Goal: Information Seeking & Learning: Check status

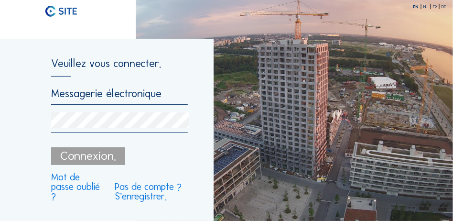
type input "[PERSON_NAME][EMAIL_ADDRESS][DOMAIN_NAME]"
click at [229, 112] on img at bounding box center [295, 110] width 318 height 221
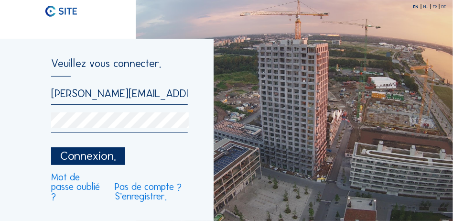
click at [73, 160] on div "Connexion." at bounding box center [88, 156] width 74 height 18
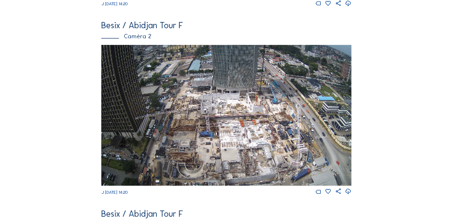
scroll to position [287, 0]
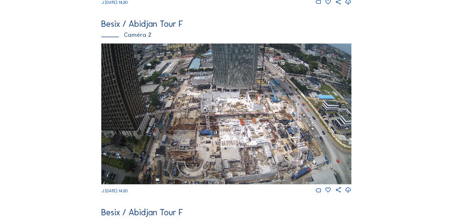
click at [139, 109] on img at bounding box center [226, 114] width 251 height 141
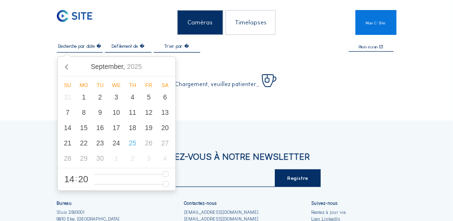
click at [81, 49] on input "text" at bounding box center [80, 47] width 46 height 6
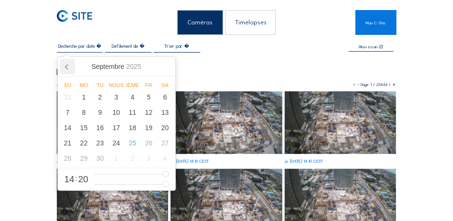
click at [64, 66] on icon at bounding box center [67, 66] width 15 height 15
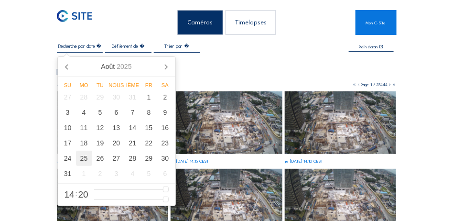
click at [87, 160] on div "25" at bounding box center [84, 158] width 16 height 15
type input "[DATE] 14:20"
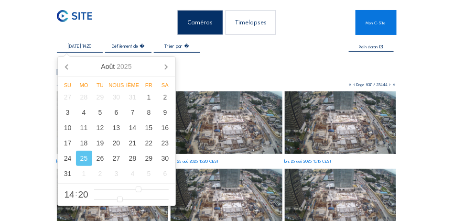
click at [221, 113] on img at bounding box center [227, 122] width 112 height 63
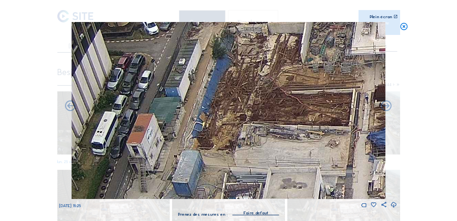
click at [285, 134] on img at bounding box center [228, 110] width 314 height 177
click at [282, 43] on img at bounding box center [228, 110] width 314 height 177
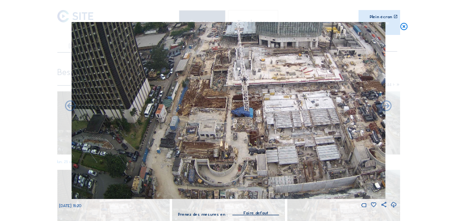
click at [205, 30] on img at bounding box center [228, 110] width 314 height 177
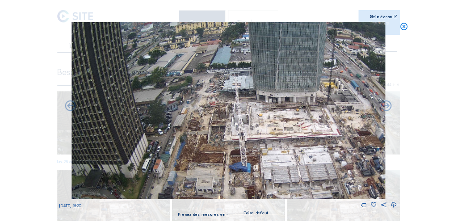
drag, startPoint x: 212, startPoint y: 48, endPoint x: 212, endPoint y: 116, distance: 67.9
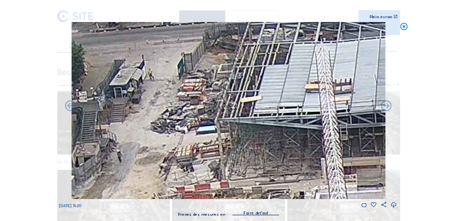
drag, startPoint x: 223, startPoint y: 78, endPoint x: 222, endPoint y: 139, distance: 60.3
click at [222, 139] on img at bounding box center [228, 110] width 314 height 177
click at [140, 89] on img at bounding box center [228, 110] width 314 height 177
click at [384, 106] on icon at bounding box center [386, 105] width 13 height 13
click at [386, 107] on icon at bounding box center [386, 105] width 13 height 13
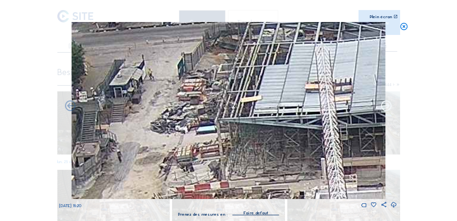
click at [386, 107] on icon at bounding box center [386, 105] width 13 height 13
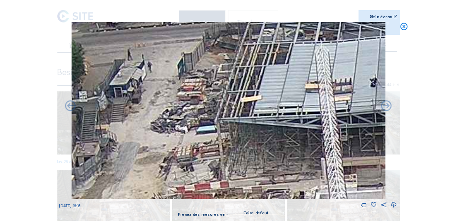
click at [386, 107] on icon at bounding box center [386, 105] width 13 height 13
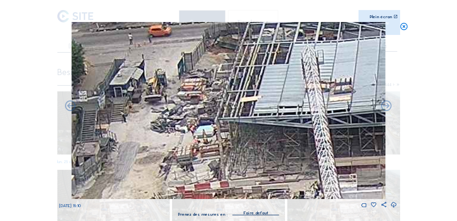
click at [386, 107] on icon at bounding box center [386, 105] width 13 height 13
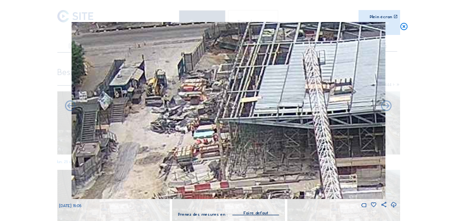
click at [386, 107] on icon at bounding box center [386, 105] width 13 height 13
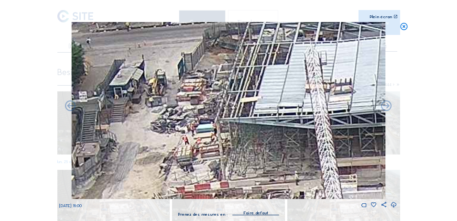
click at [386, 107] on icon at bounding box center [386, 105] width 13 height 13
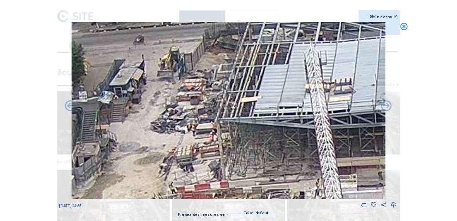
click at [386, 107] on icon at bounding box center [386, 105] width 13 height 13
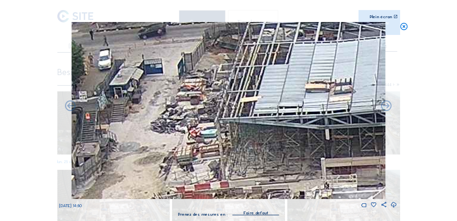
click at [386, 107] on icon at bounding box center [386, 105] width 13 height 13
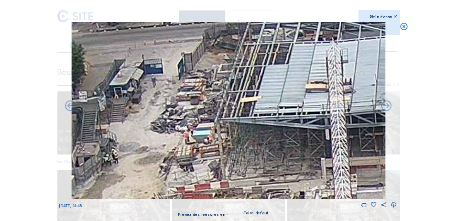
click at [386, 107] on icon at bounding box center [386, 105] width 13 height 13
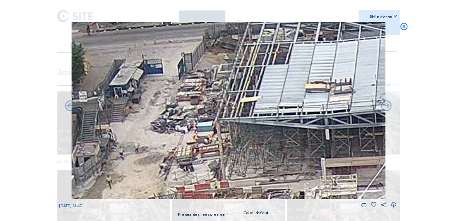
click at [386, 107] on icon at bounding box center [386, 105] width 13 height 13
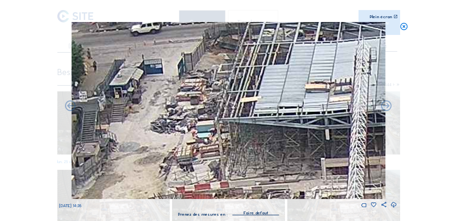
click at [386, 107] on icon at bounding box center [386, 105] width 13 height 13
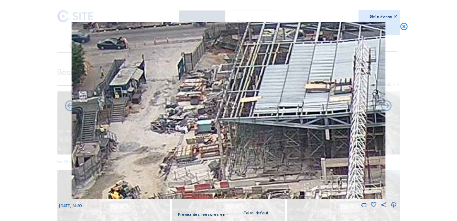
click at [386, 107] on icon at bounding box center [386, 105] width 13 height 13
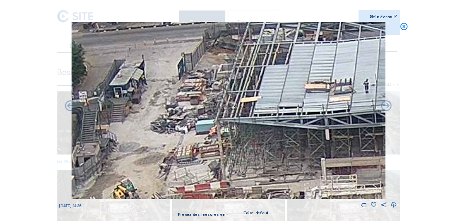
click at [386, 107] on icon at bounding box center [386, 105] width 13 height 13
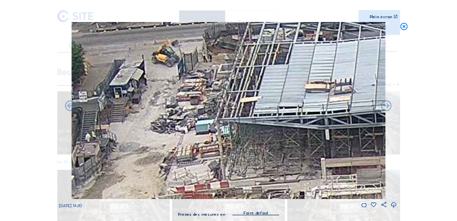
click at [386, 107] on icon at bounding box center [386, 105] width 13 height 13
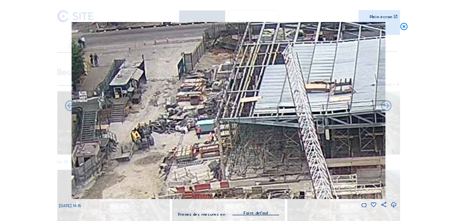
click at [386, 107] on icon at bounding box center [386, 105] width 13 height 13
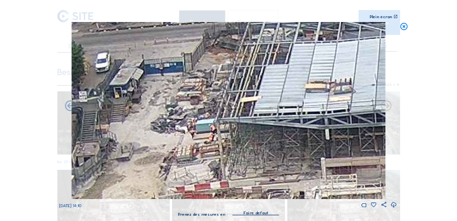
click at [386, 107] on icon at bounding box center [386, 105] width 13 height 13
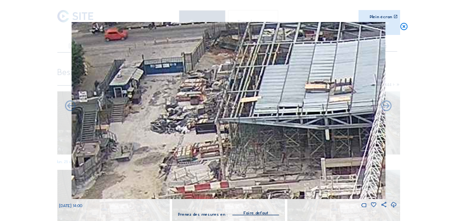
click at [386, 107] on icon at bounding box center [386, 105] width 13 height 13
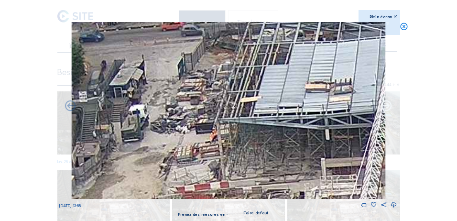
click at [386, 107] on icon at bounding box center [386, 105] width 13 height 13
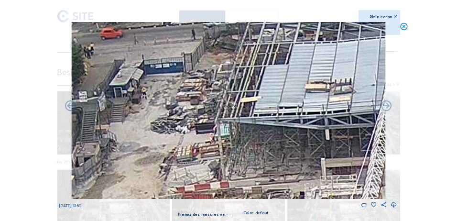
click at [386, 107] on icon at bounding box center [386, 105] width 13 height 13
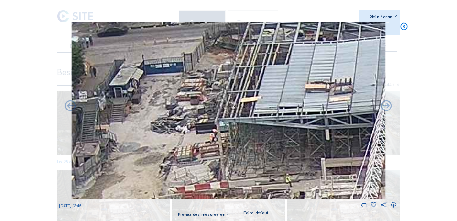
click at [386, 107] on icon at bounding box center [386, 105] width 13 height 13
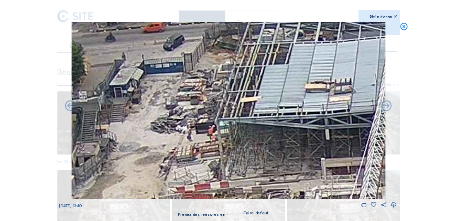
click at [386, 107] on icon at bounding box center [386, 105] width 13 height 13
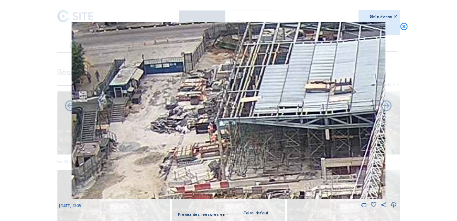
click at [386, 107] on icon at bounding box center [386, 105] width 13 height 13
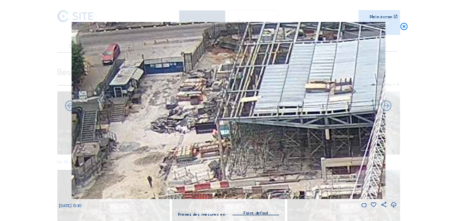
click at [386, 107] on icon at bounding box center [386, 105] width 13 height 13
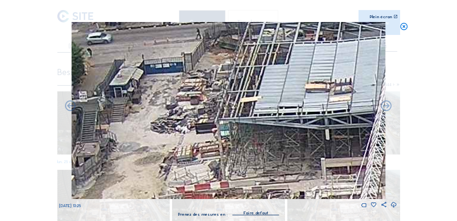
click at [386, 107] on icon at bounding box center [386, 105] width 13 height 13
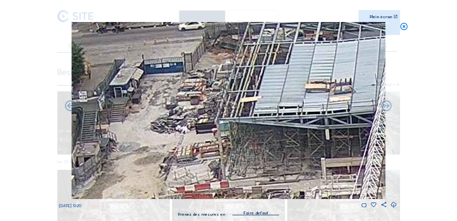
click at [386, 107] on icon at bounding box center [386, 105] width 13 height 13
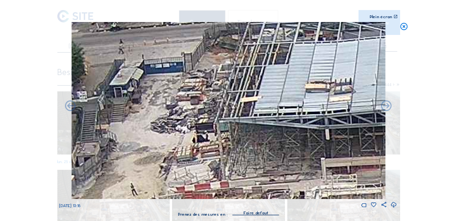
click at [386, 107] on icon at bounding box center [386, 105] width 13 height 13
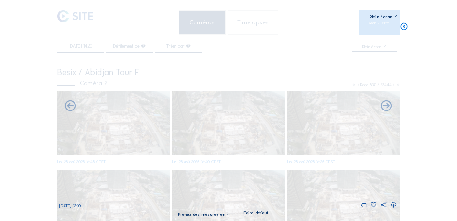
click at [386, 107] on icon at bounding box center [386, 105] width 13 height 13
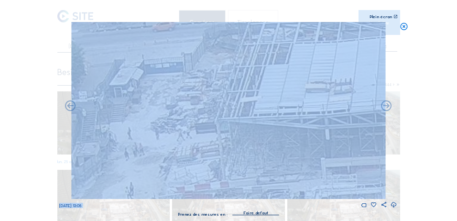
click at [386, 107] on icon at bounding box center [386, 105] width 13 height 13
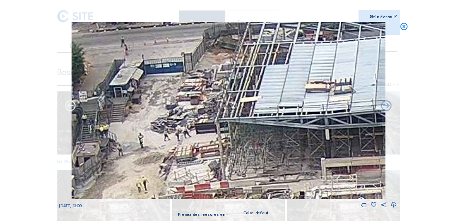
click at [70, 110] on icon at bounding box center [70, 105] width 13 height 13
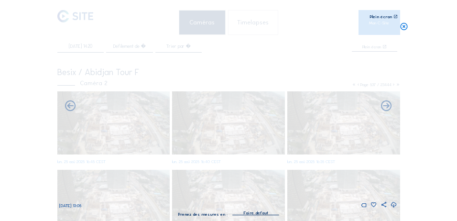
click at [70, 110] on icon at bounding box center [70, 105] width 13 height 13
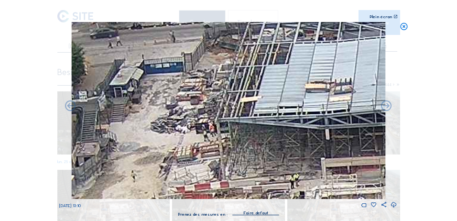
click at [70, 110] on icon at bounding box center [70, 105] width 13 height 13
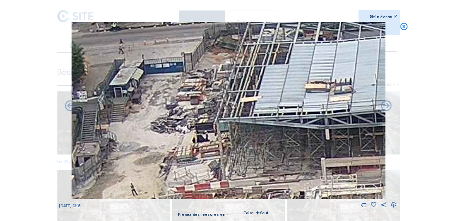
click at [70, 110] on icon at bounding box center [70, 105] width 13 height 13
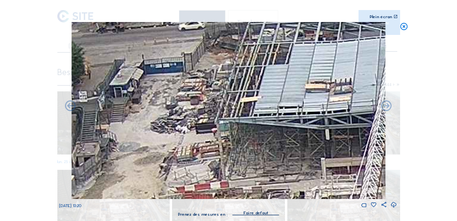
click at [70, 110] on icon at bounding box center [70, 105] width 13 height 13
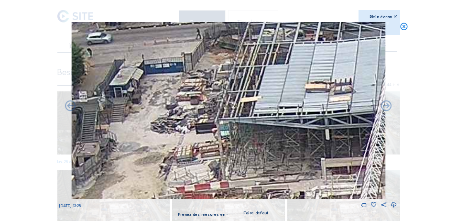
click at [70, 110] on icon at bounding box center [70, 105] width 13 height 13
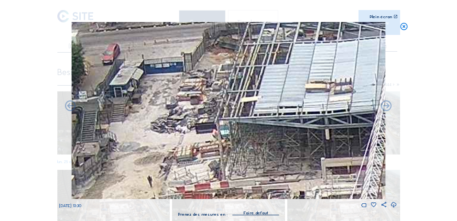
click at [70, 110] on icon at bounding box center [70, 105] width 13 height 13
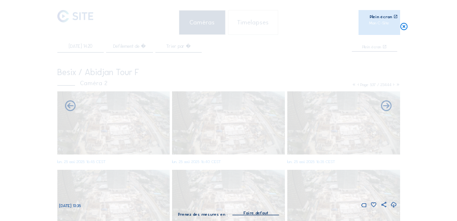
click at [70, 110] on icon at bounding box center [70, 105] width 13 height 13
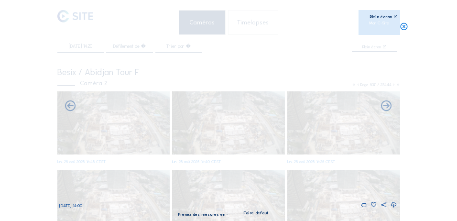
click at [70, 110] on icon at bounding box center [70, 105] width 13 height 13
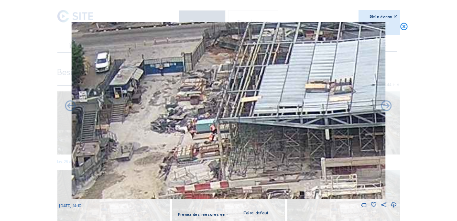
click at [70, 110] on icon at bounding box center [70, 105] width 13 height 13
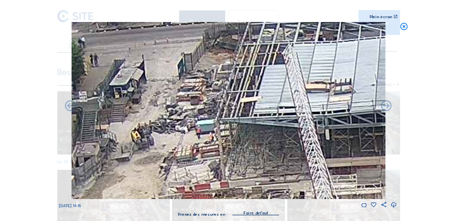
click at [70, 110] on icon at bounding box center [70, 105] width 13 height 13
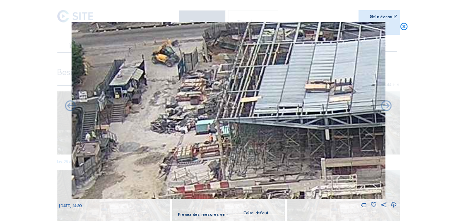
click at [70, 110] on icon at bounding box center [70, 105] width 13 height 13
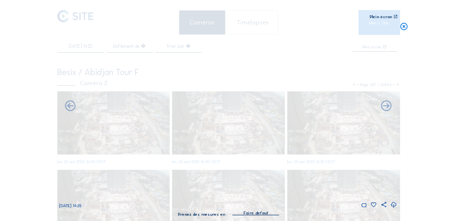
click at [70, 110] on icon at bounding box center [70, 105] width 13 height 13
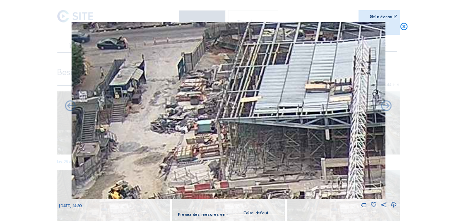
click at [70, 110] on icon at bounding box center [70, 105] width 13 height 13
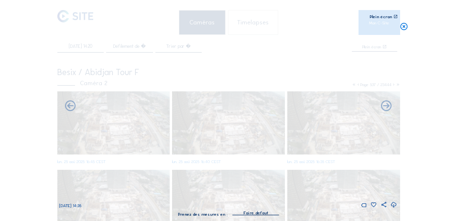
click at [70, 110] on icon at bounding box center [70, 105] width 13 height 13
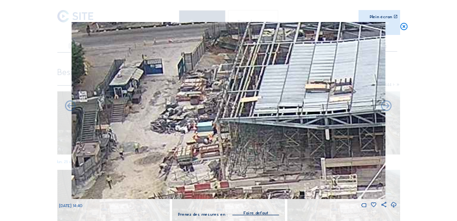
click at [70, 110] on icon at bounding box center [70, 105] width 13 height 13
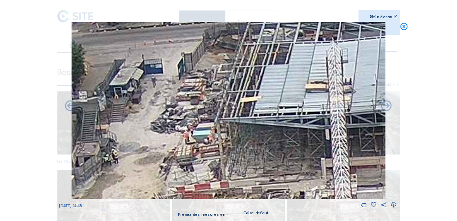
click at [70, 110] on icon at bounding box center [70, 105] width 13 height 13
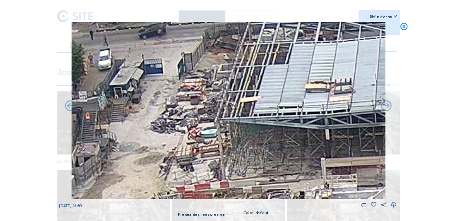
click at [70, 110] on icon at bounding box center [70, 105] width 13 height 13
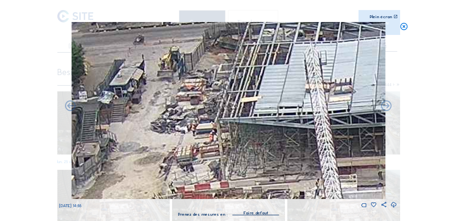
click at [70, 110] on icon at bounding box center [70, 105] width 13 height 13
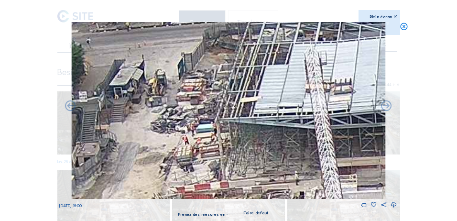
click at [70, 110] on icon at bounding box center [70, 105] width 13 height 13
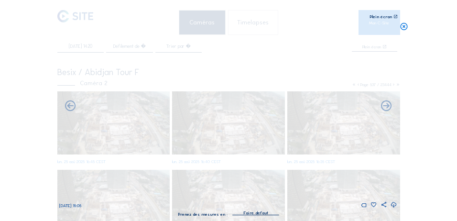
click at [70, 110] on icon at bounding box center [70, 105] width 13 height 13
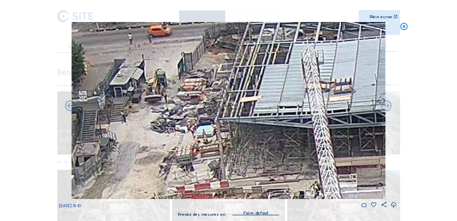
click at [70, 110] on icon at bounding box center [70, 105] width 13 height 13
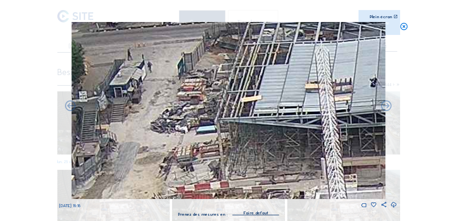
click at [70, 110] on icon at bounding box center [70, 105] width 13 height 13
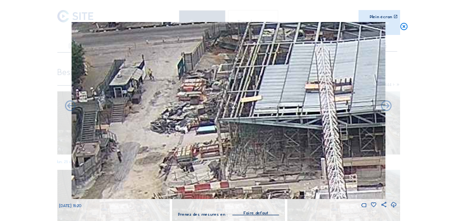
click at [70, 110] on icon at bounding box center [70, 105] width 13 height 13
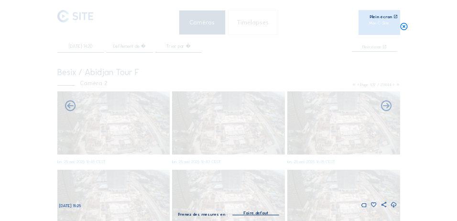
click at [70, 110] on icon at bounding box center [70, 105] width 13 height 13
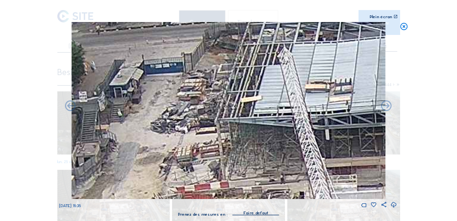
click at [70, 110] on icon at bounding box center [70, 105] width 13 height 13
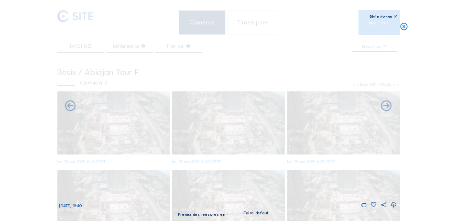
click at [70, 110] on icon at bounding box center [70, 105] width 13 height 13
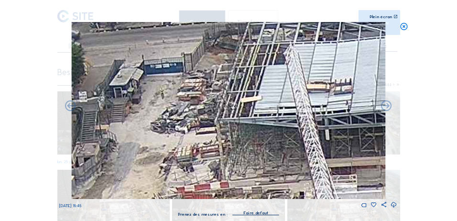
click at [70, 110] on icon at bounding box center [70, 105] width 13 height 13
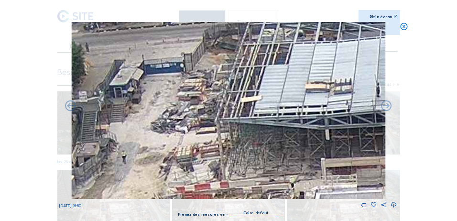
click at [70, 110] on icon at bounding box center [70, 105] width 13 height 13
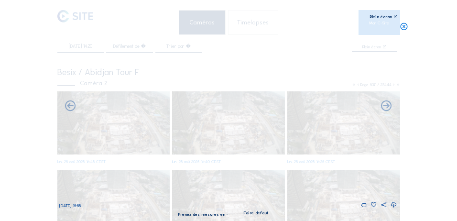
click at [70, 110] on icon at bounding box center [70, 105] width 13 height 13
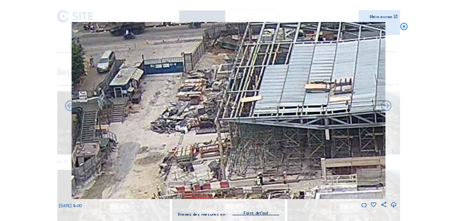
click at [70, 110] on icon at bounding box center [70, 105] width 13 height 13
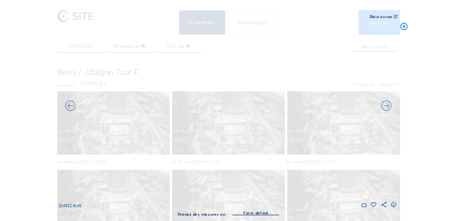
click at [70, 110] on icon at bounding box center [70, 105] width 13 height 13
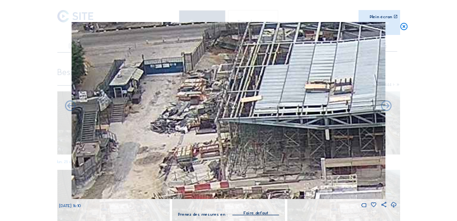
click at [70, 110] on icon at bounding box center [70, 105] width 13 height 13
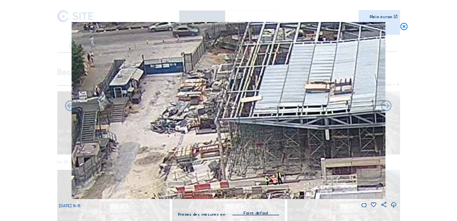
click at [70, 110] on icon at bounding box center [70, 105] width 13 height 13
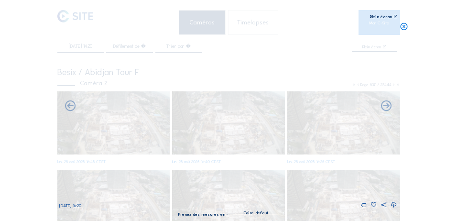
click at [70, 110] on icon at bounding box center [70, 105] width 13 height 13
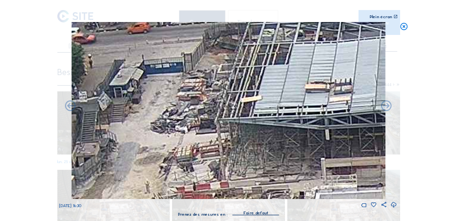
click at [70, 110] on icon at bounding box center [70, 105] width 13 height 13
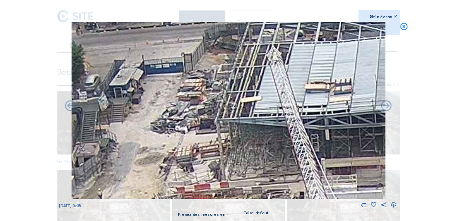
click at [70, 110] on icon at bounding box center [70, 105] width 13 height 13
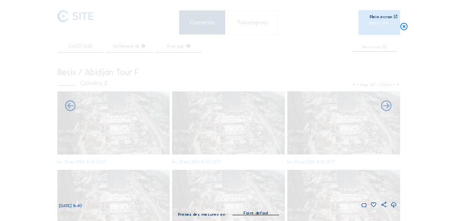
click at [70, 110] on icon at bounding box center [70, 105] width 13 height 13
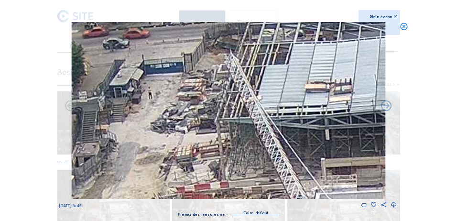
click at [70, 110] on icon at bounding box center [70, 105] width 13 height 13
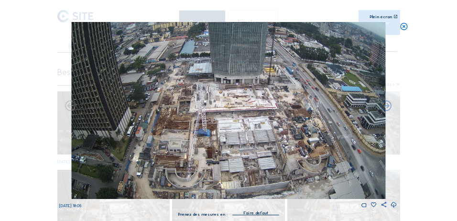
click at [70, 110] on div "Faites défiler pour voyager dans le temps | Appuyez sur le bouton 'Alt' + faite…" at bounding box center [228, 110] width 457 height 221
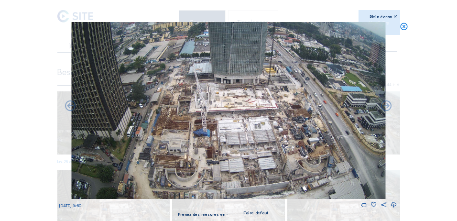
click at [70, 110] on div "Faites défiler pour voyager dans le temps | Appuyez sur le bouton 'Alt' + faite…" at bounding box center [228, 110] width 457 height 221
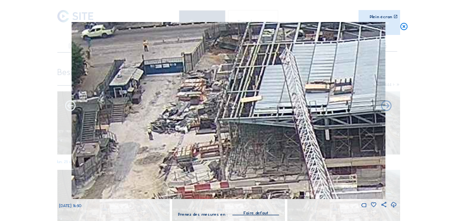
click at [72, 110] on icon at bounding box center [70, 105] width 13 height 13
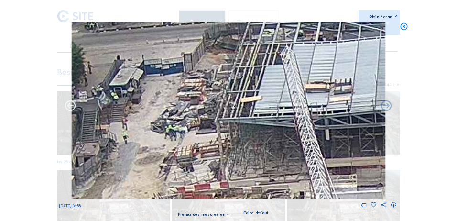
click at [72, 109] on icon at bounding box center [70, 105] width 13 height 13
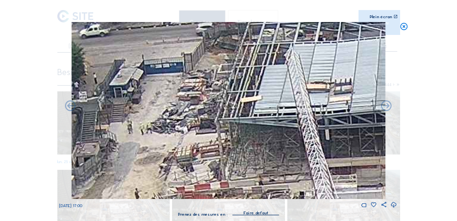
click at [72, 109] on icon at bounding box center [70, 105] width 13 height 13
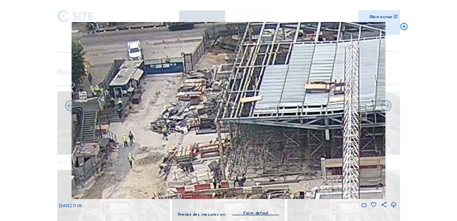
click at [72, 109] on icon at bounding box center [70, 105] width 13 height 13
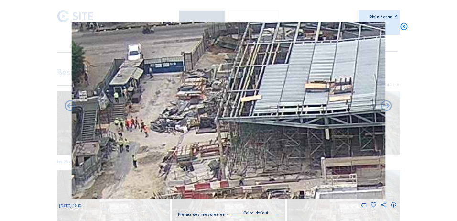
click at [72, 109] on icon at bounding box center [70, 105] width 13 height 13
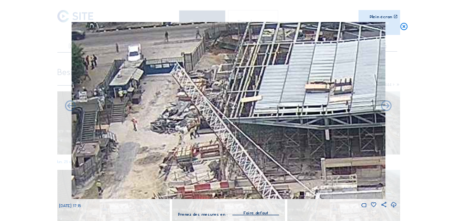
click at [72, 109] on icon at bounding box center [70, 105] width 13 height 13
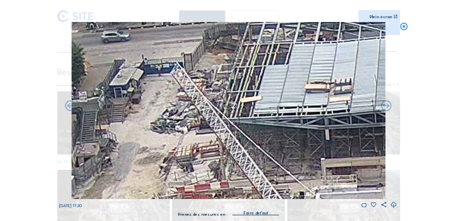
click at [72, 109] on icon at bounding box center [70, 105] width 13 height 13
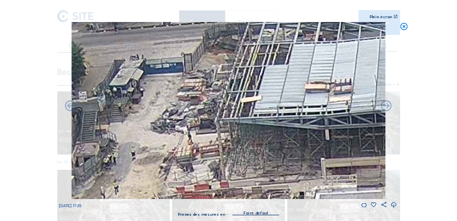
click at [72, 109] on icon at bounding box center [70, 105] width 13 height 13
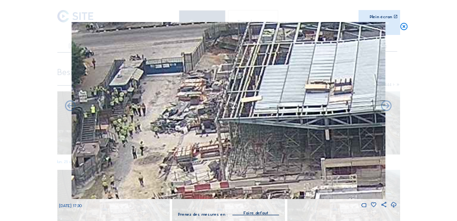
click at [72, 109] on icon at bounding box center [70, 105] width 13 height 13
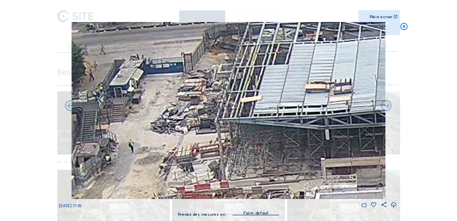
click at [72, 109] on icon at bounding box center [70, 105] width 13 height 13
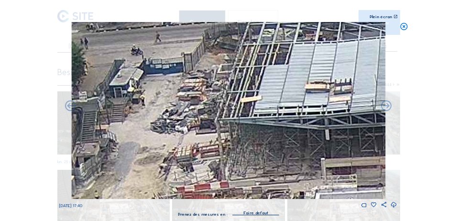
click at [72, 109] on icon at bounding box center [70, 105] width 13 height 13
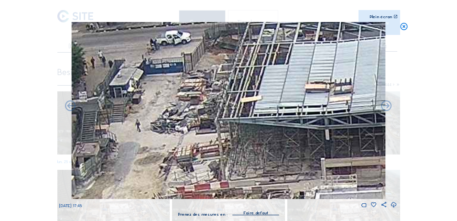
click at [72, 109] on icon at bounding box center [70, 105] width 13 height 13
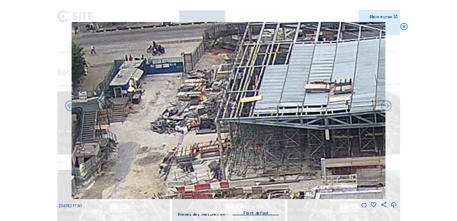
click at [72, 109] on icon at bounding box center [70, 105] width 13 height 13
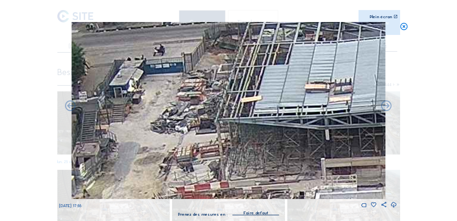
click at [72, 109] on icon at bounding box center [70, 105] width 13 height 13
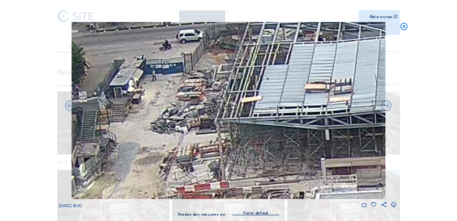
click at [72, 109] on icon at bounding box center [70, 105] width 13 height 13
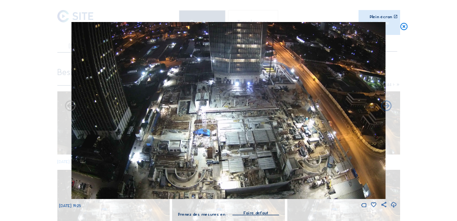
click at [72, 109] on div "Faites défiler pour voyager dans le temps | Appuyez sur le bouton 'Alt' + faite…" at bounding box center [228, 110] width 457 height 221
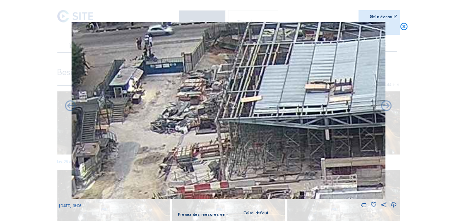
click at [72, 109] on icon at bounding box center [70, 105] width 13 height 13
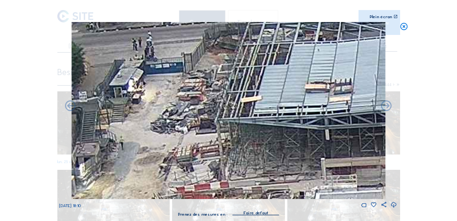
click at [72, 109] on icon at bounding box center [70, 105] width 13 height 13
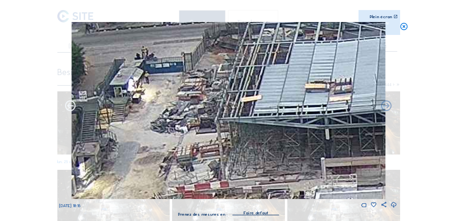
click at [72, 109] on icon at bounding box center [70, 105] width 13 height 13
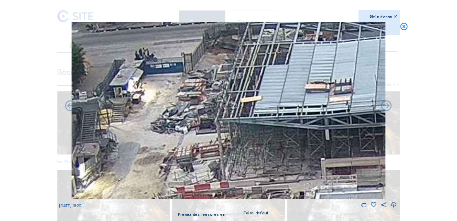
click at [72, 109] on icon at bounding box center [70, 105] width 13 height 13
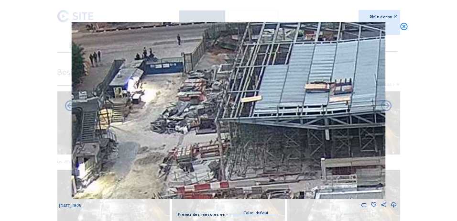
click at [72, 109] on icon at bounding box center [70, 105] width 13 height 13
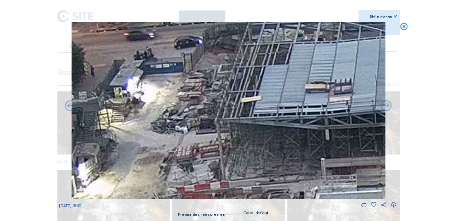
click at [72, 109] on icon at bounding box center [70, 105] width 13 height 13
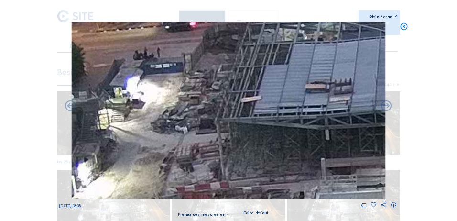
click at [72, 109] on icon at bounding box center [70, 105] width 13 height 13
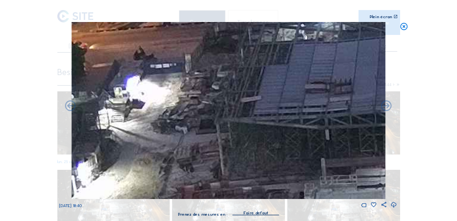
click at [72, 109] on icon at bounding box center [70, 105] width 13 height 13
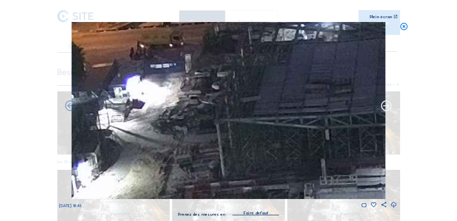
click at [390, 110] on icon at bounding box center [386, 105] width 13 height 13
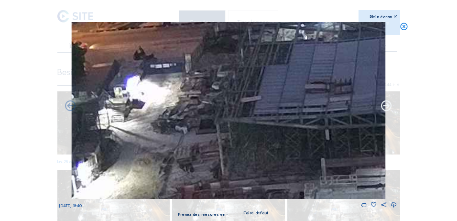
click at [389, 110] on icon at bounding box center [386, 105] width 13 height 13
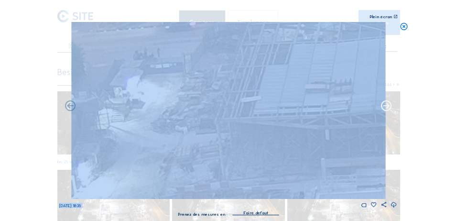
click at [389, 109] on icon at bounding box center [386, 105] width 13 height 13
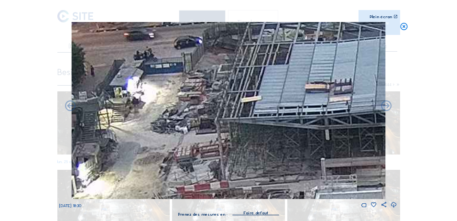
click at [389, 109] on icon at bounding box center [386, 105] width 13 height 13
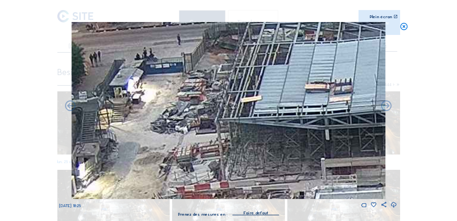
click at [389, 109] on icon at bounding box center [386, 105] width 13 height 13
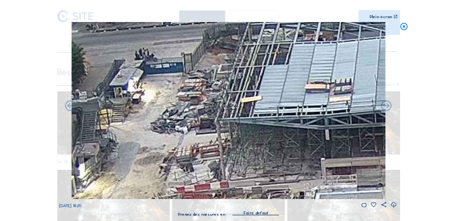
click at [389, 109] on icon at bounding box center [386, 105] width 13 height 13
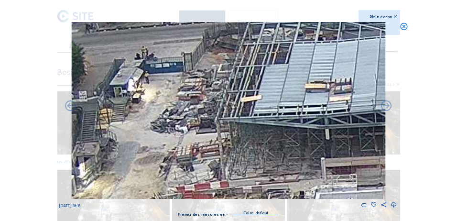
click at [389, 109] on icon at bounding box center [386, 105] width 13 height 13
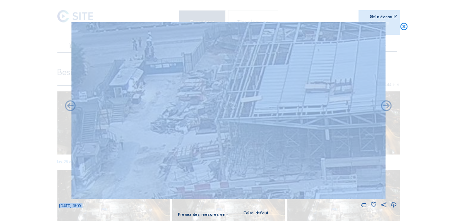
click at [389, 109] on icon at bounding box center [386, 105] width 13 height 13
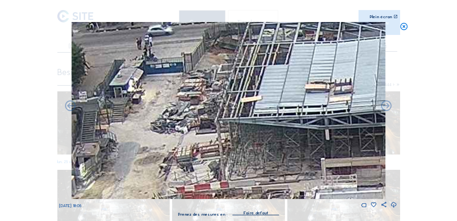
click at [389, 109] on icon at bounding box center [386, 105] width 13 height 13
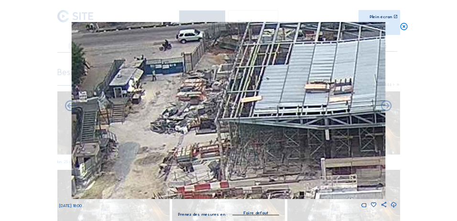
click at [389, 109] on icon at bounding box center [386, 105] width 13 height 13
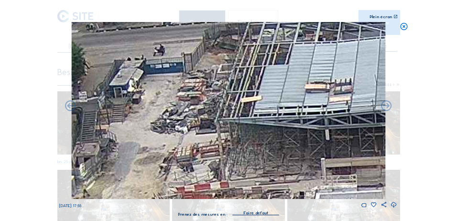
click at [389, 109] on icon at bounding box center [386, 105] width 13 height 13
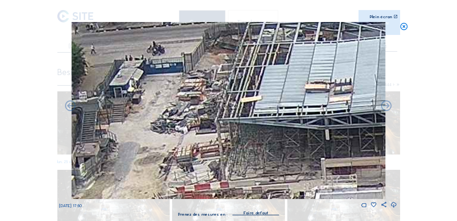
click at [389, 109] on icon at bounding box center [386, 105] width 13 height 13
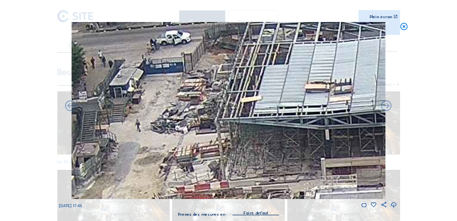
click at [389, 109] on icon at bounding box center [386, 105] width 13 height 13
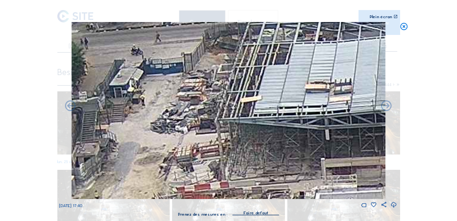
click at [389, 109] on icon at bounding box center [386, 105] width 13 height 13
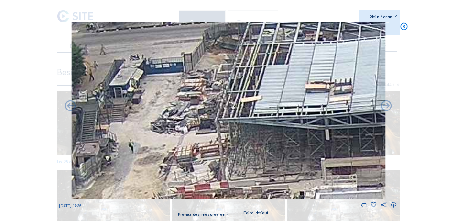
click at [389, 109] on icon at bounding box center [386, 105] width 13 height 13
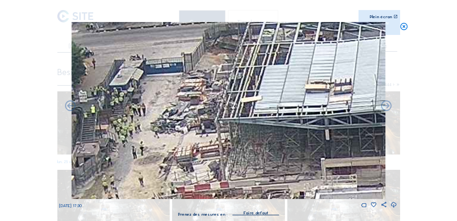
click at [389, 109] on icon at bounding box center [386, 105] width 13 height 13
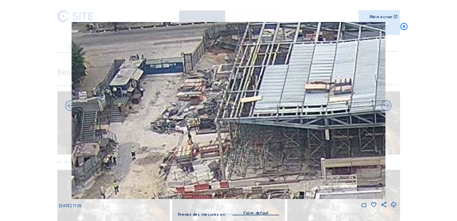
click at [389, 109] on icon at bounding box center [386, 105] width 13 height 13
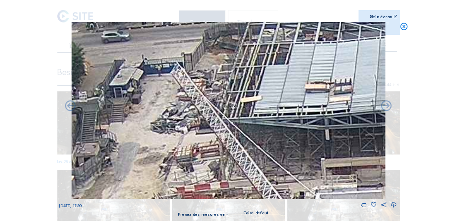
click at [389, 109] on icon at bounding box center [386, 105] width 13 height 13
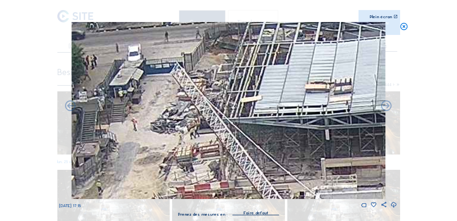
click at [389, 109] on icon at bounding box center [386, 105] width 13 height 13
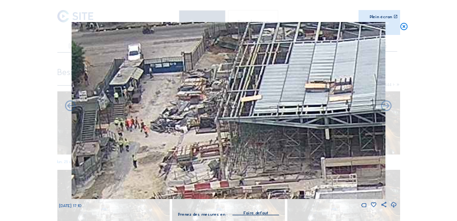
click at [389, 109] on icon at bounding box center [386, 105] width 13 height 13
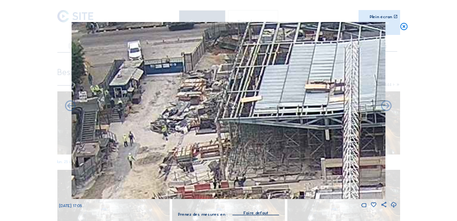
click at [389, 109] on icon at bounding box center [386, 105] width 13 height 13
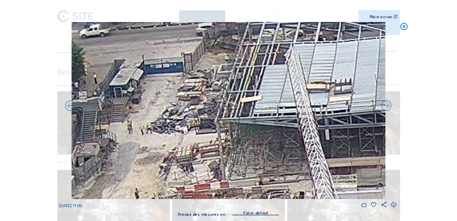
click at [406, 29] on icon at bounding box center [404, 26] width 9 height 9
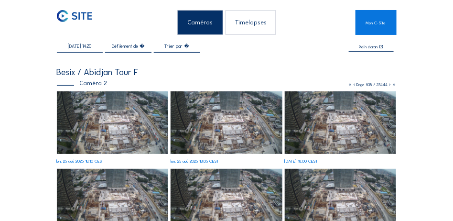
click at [351, 124] on img at bounding box center [341, 122] width 112 height 63
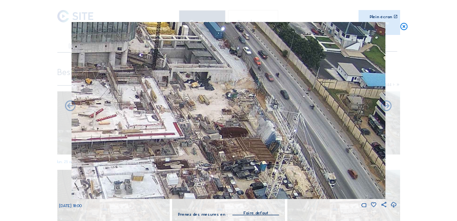
drag, startPoint x: 305, startPoint y: 123, endPoint x: 320, endPoint y: 184, distance: 62.6
click at [320, 184] on img at bounding box center [228, 110] width 314 height 177
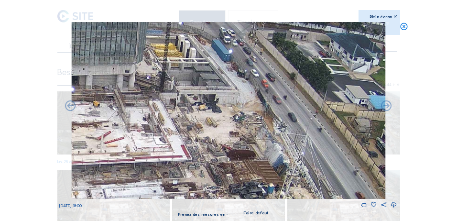
drag, startPoint x: 325, startPoint y: 141, endPoint x: 332, endPoint y: 163, distance: 23.7
click at [332, 163] on img at bounding box center [228, 110] width 314 height 177
click at [316, 110] on img at bounding box center [228, 110] width 314 height 177
click at [321, 110] on img at bounding box center [228, 110] width 314 height 177
click at [72, 104] on icon at bounding box center [70, 105] width 13 height 13
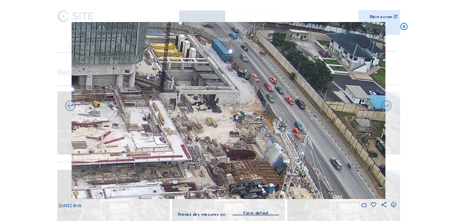
click at [72, 104] on icon at bounding box center [70, 105] width 13 height 13
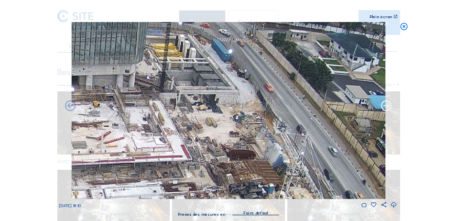
click at [384, 105] on icon at bounding box center [386, 105] width 13 height 13
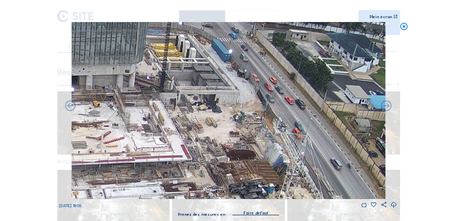
click at [384, 105] on icon at bounding box center [386, 105] width 13 height 13
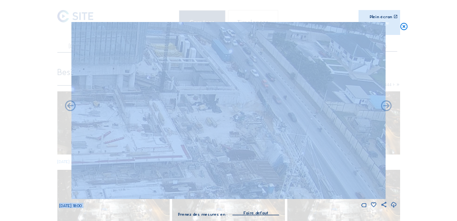
click at [384, 105] on icon at bounding box center [386, 105] width 13 height 13
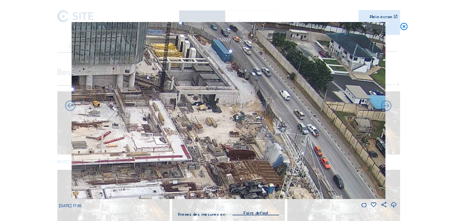
click at [384, 105] on icon at bounding box center [386, 105] width 13 height 13
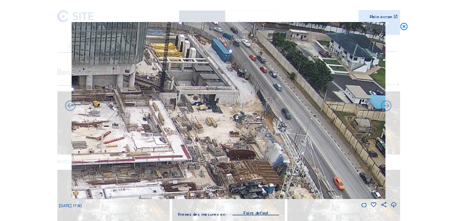
click at [384, 105] on icon at bounding box center [386, 105] width 13 height 13
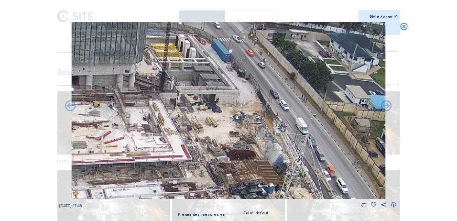
click at [384, 105] on icon at bounding box center [386, 105] width 13 height 13
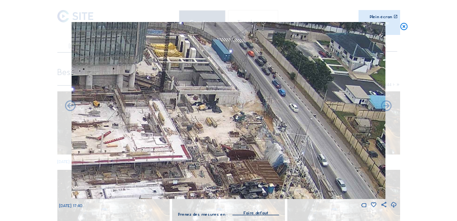
click at [384, 105] on icon at bounding box center [386, 105] width 13 height 13
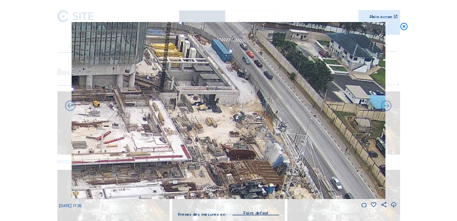
click at [384, 105] on icon at bounding box center [386, 105] width 13 height 13
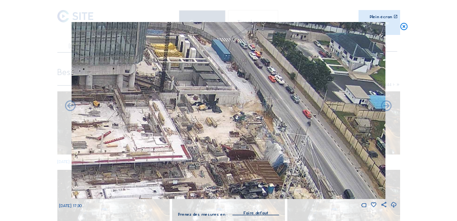
click at [384, 105] on icon at bounding box center [386, 105] width 13 height 13
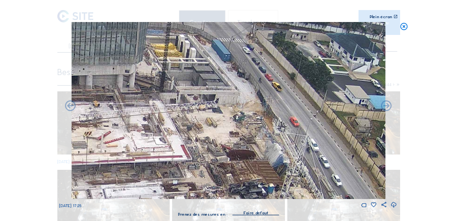
click at [384, 105] on icon at bounding box center [386, 105] width 13 height 13
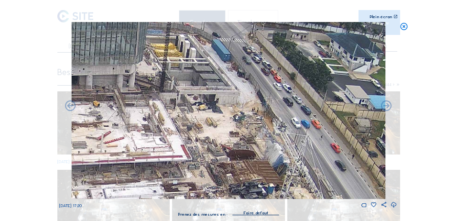
click at [384, 105] on icon at bounding box center [386, 105] width 13 height 13
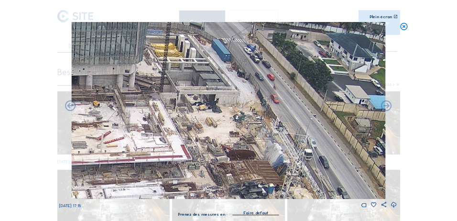
click at [384, 105] on icon at bounding box center [386, 105] width 13 height 13
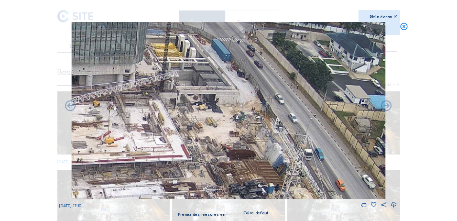
click at [384, 105] on icon at bounding box center [386, 105] width 13 height 13
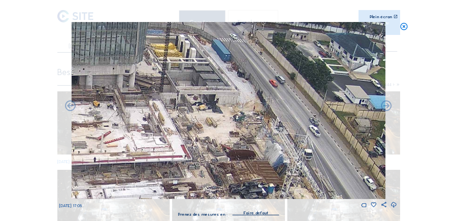
click at [384, 105] on icon at bounding box center [386, 105] width 13 height 13
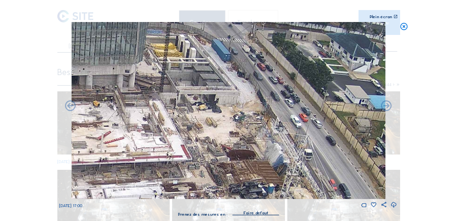
click at [384, 105] on icon at bounding box center [386, 105] width 13 height 13
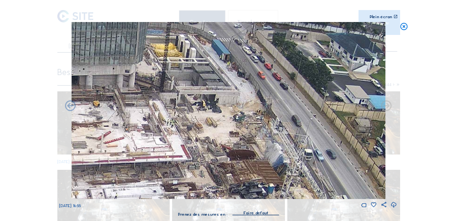
click at [384, 105] on icon at bounding box center [386, 105] width 13 height 13
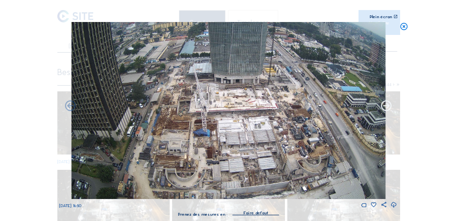
click at [386, 105] on icon at bounding box center [386, 105] width 13 height 13
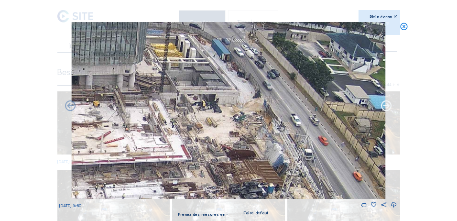
click at [386, 105] on icon at bounding box center [386, 105] width 13 height 13
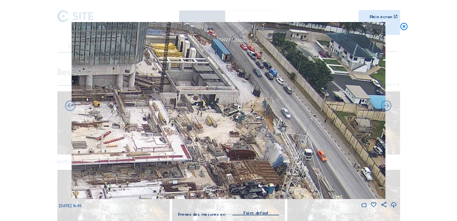
click at [386, 105] on icon at bounding box center [386, 105] width 13 height 13
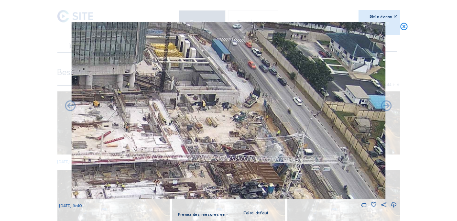
click at [386, 105] on icon at bounding box center [386, 105] width 13 height 13
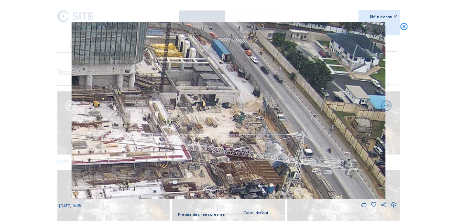
click at [71, 105] on icon at bounding box center [70, 105] width 13 height 13
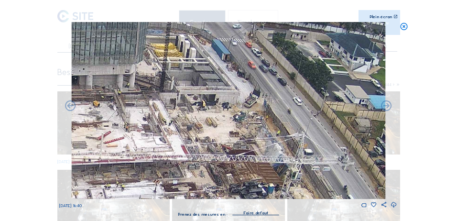
click at [71, 105] on icon at bounding box center [70, 105] width 13 height 13
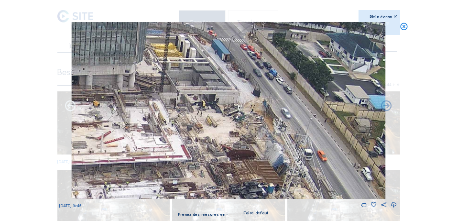
click at [68, 106] on icon at bounding box center [70, 105] width 13 height 13
click at [71, 108] on icon at bounding box center [70, 105] width 13 height 13
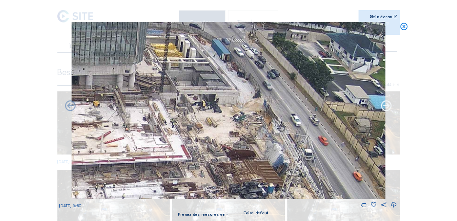
click at [387, 108] on icon at bounding box center [386, 105] width 13 height 13
click at [386, 107] on icon at bounding box center [386, 105] width 13 height 13
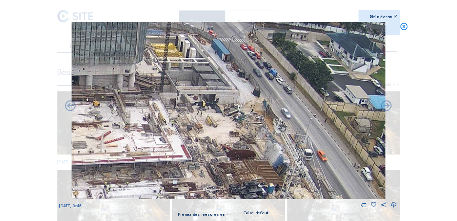
click at [386, 107] on icon at bounding box center [386, 105] width 13 height 13
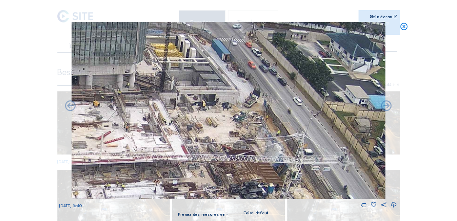
click at [386, 107] on icon at bounding box center [386, 105] width 13 height 13
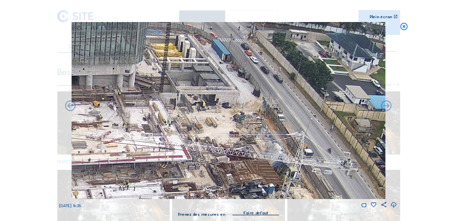
click at [386, 107] on icon at bounding box center [386, 105] width 13 height 13
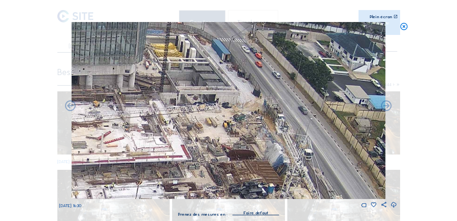
click at [386, 107] on icon at bounding box center [386, 105] width 13 height 13
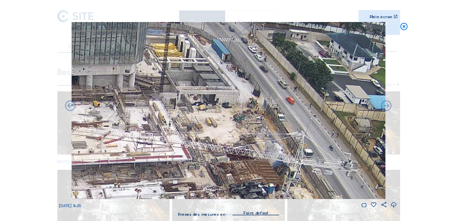
click at [386, 107] on icon at bounding box center [386, 105] width 13 height 13
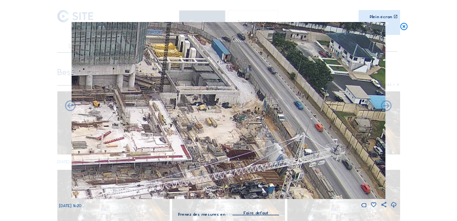
click at [386, 107] on icon at bounding box center [386, 105] width 13 height 13
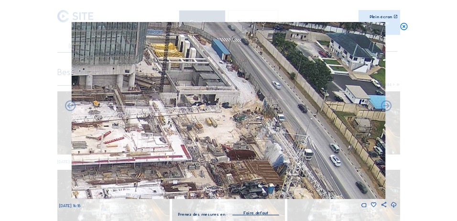
click at [386, 107] on icon at bounding box center [386, 105] width 13 height 13
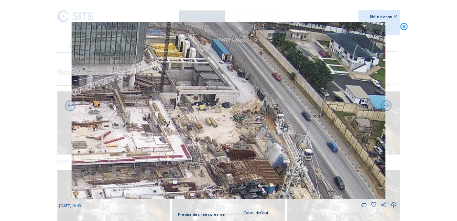
click at [386, 107] on icon at bounding box center [386, 105] width 13 height 13
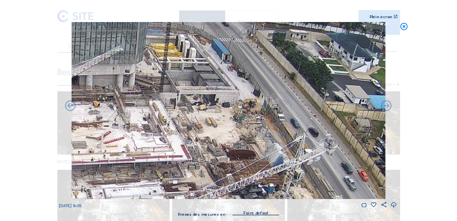
click at [386, 107] on icon at bounding box center [386, 105] width 13 height 13
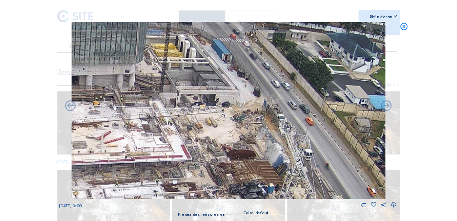
click at [386, 107] on icon at bounding box center [386, 105] width 13 height 13
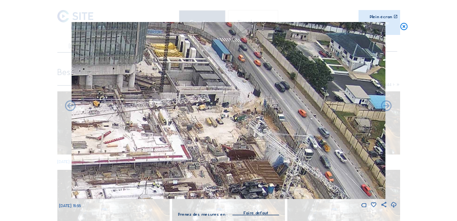
click at [386, 107] on icon at bounding box center [386, 105] width 13 height 13
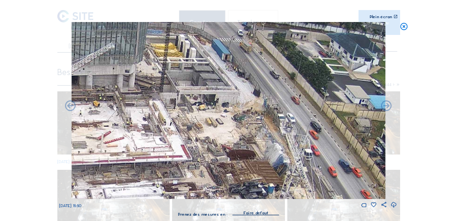
click at [386, 107] on icon at bounding box center [386, 105] width 13 height 13
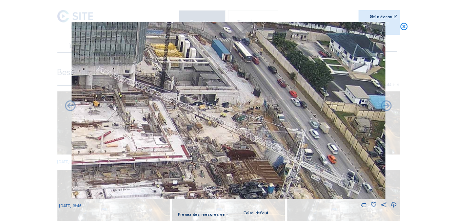
click at [386, 107] on icon at bounding box center [386, 105] width 13 height 13
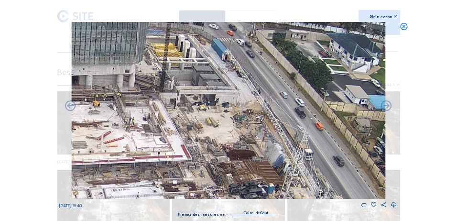
click at [386, 107] on icon at bounding box center [386, 105] width 13 height 13
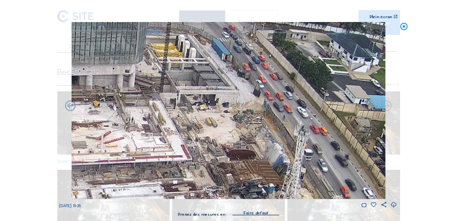
click at [386, 107] on icon at bounding box center [386, 105] width 13 height 13
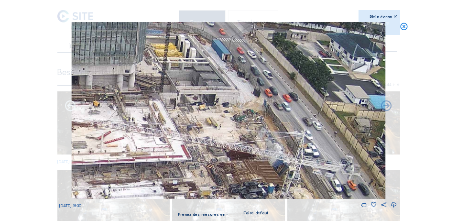
click at [67, 106] on icon at bounding box center [70, 105] width 13 height 13
click at [70, 109] on icon at bounding box center [70, 105] width 13 height 13
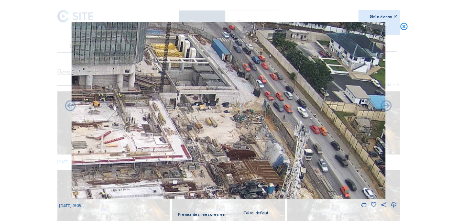
click at [70, 109] on icon at bounding box center [70, 105] width 13 height 13
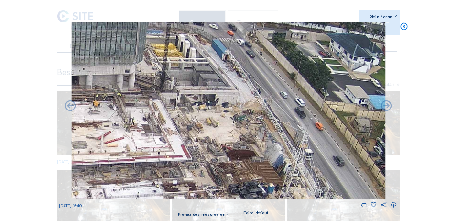
click at [70, 109] on icon at bounding box center [70, 105] width 13 height 13
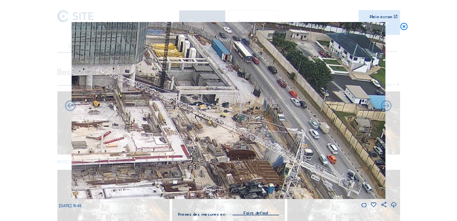
click at [70, 109] on icon at bounding box center [70, 105] width 13 height 13
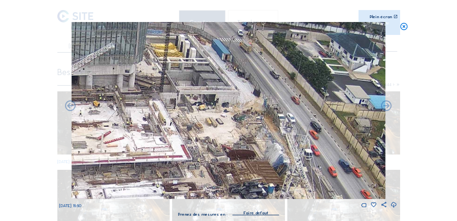
click at [70, 109] on icon at bounding box center [70, 105] width 13 height 13
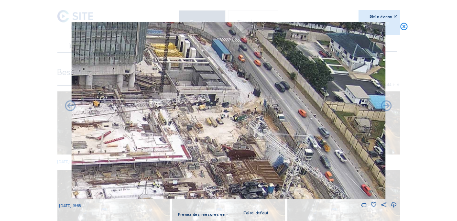
click at [70, 109] on icon at bounding box center [70, 105] width 13 height 13
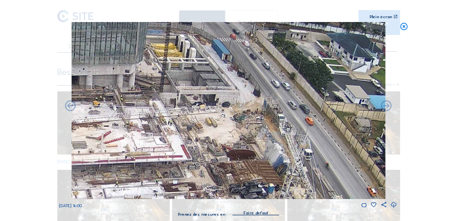
click at [70, 109] on icon at bounding box center [70, 105] width 13 height 13
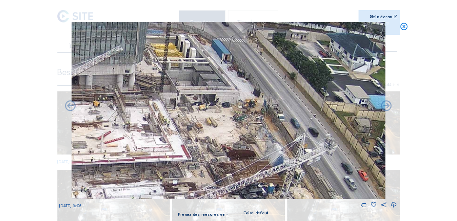
click at [70, 109] on icon at bounding box center [70, 105] width 13 height 13
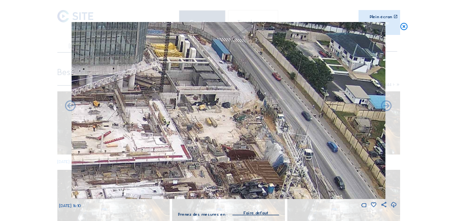
click at [70, 109] on icon at bounding box center [70, 105] width 13 height 13
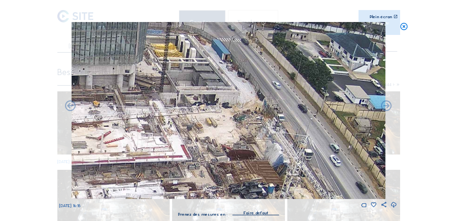
click at [70, 109] on icon at bounding box center [70, 105] width 13 height 13
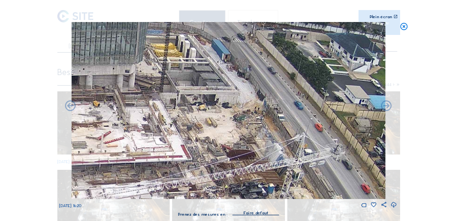
click at [70, 109] on icon at bounding box center [70, 105] width 13 height 13
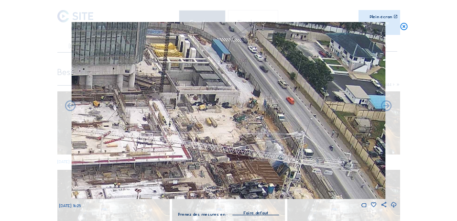
click at [70, 109] on icon at bounding box center [70, 105] width 13 height 13
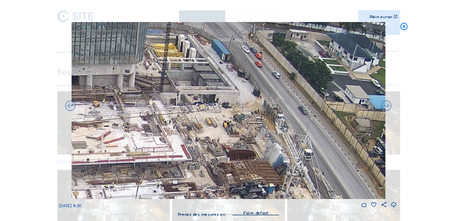
click at [70, 109] on icon at bounding box center [70, 105] width 13 height 13
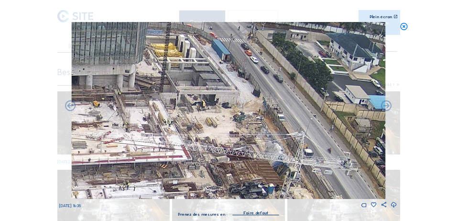
click at [70, 109] on icon at bounding box center [70, 105] width 13 height 13
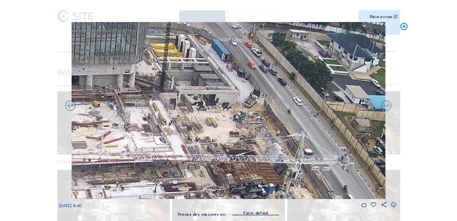
click at [70, 109] on icon at bounding box center [70, 105] width 13 height 13
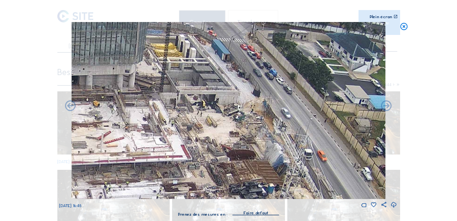
click at [70, 109] on icon at bounding box center [70, 105] width 13 height 13
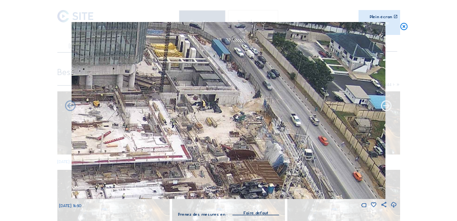
click at [388, 108] on icon at bounding box center [386, 105] width 13 height 13
click at [68, 107] on icon at bounding box center [70, 105] width 13 height 13
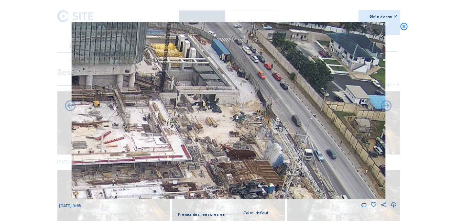
click at [68, 107] on icon at bounding box center [70, 105] width 13 height 13
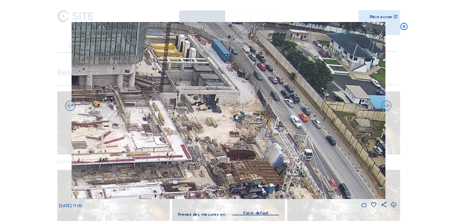
click at [68, 107] on icon at bounding box center [70, 105] width 13 height 13
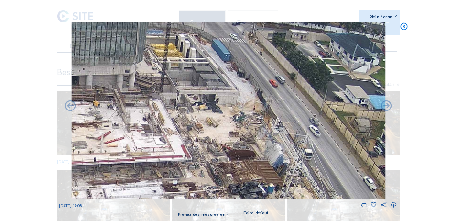
click at [68, 107] on icon at bounding box center [70, 105] width 13 height 13
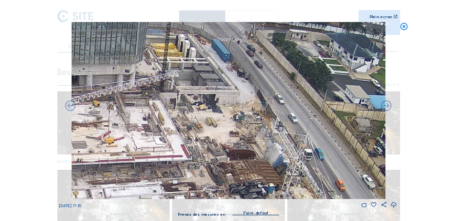
click at [68, 107] on icon at bounding box center [70, 105] width 13 height 13
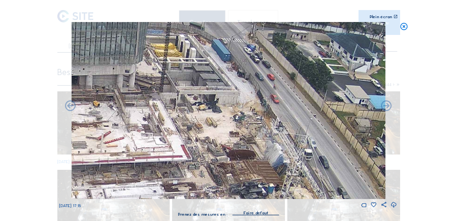
click at [68, 107] on icon at bounding box center [70, 105] width 13 height 13
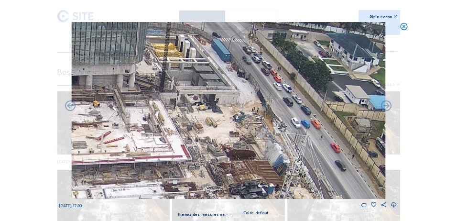
click at [68, 107] on icon at bounding box center [70, 105] width 13 height 13
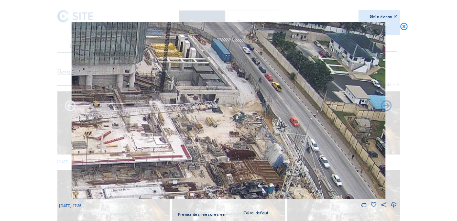
click at [70, 107] on icon at bounding box center [70, 105] width 13 height 13
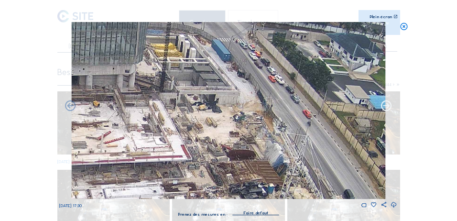
click at [385, 106] on icon at bounding box center [386, 105] width 13 height 13
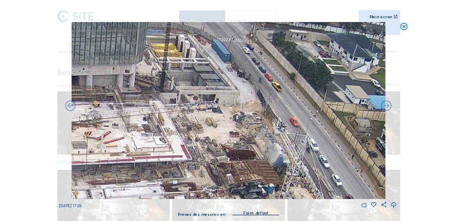
click at [385, 106] on icon at bounding box center [386, 105] width 13 height 13
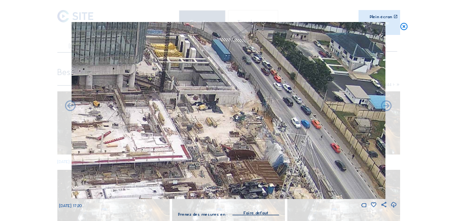
click at [385, 106] on icon at bounding box center [386, 105] width 13 height 13
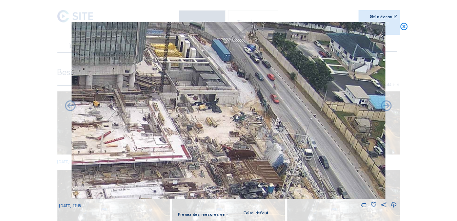
click at [385, 106] on icon at bounding box center [386, 105] width 13 height 13
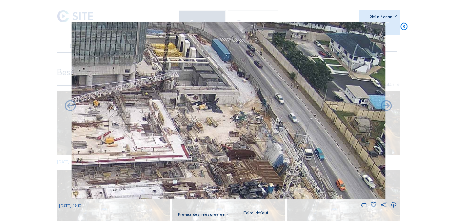
click at [385, 106] on icon at bounding box center [386, 105] width 13 height 13
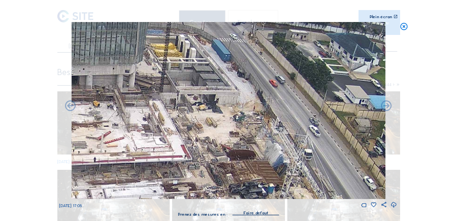
click at [385, 106] on icon at bounding box center [386, 105] width 13 height 13
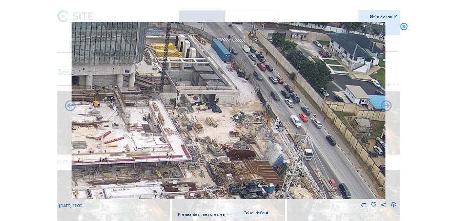
click at [385, 106] on icon at bounding box center [386, 105] width 13 height 13
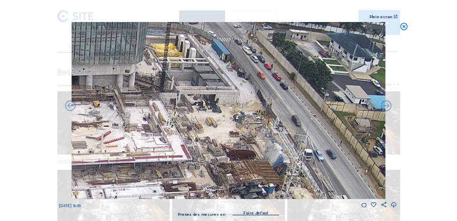
click at [385, 106] on icon at bounding box center [386, 105] width 13 height 13
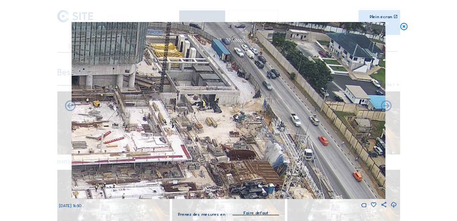
click at [385, 106] on icon at bounding box center [386, 105] width 13 height 13
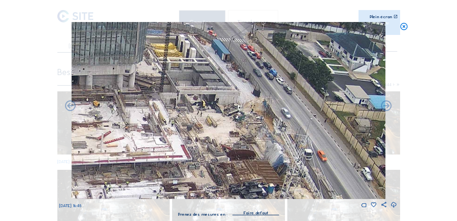
click at [385, 106] on icon at bounding box center [386, 105] width 13 height 13
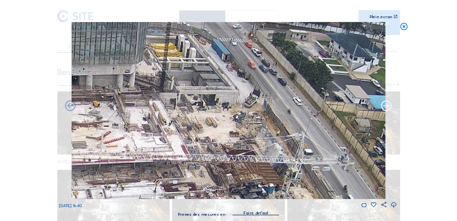
click at [385, 106] on icon at bounding box center [386, 105] width 13 height 13
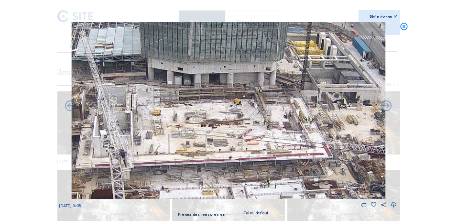
drag, startPoint x: 231, startPoint y: 109, endPoint x: 373, endPoint y: 107, distance: 141.6
click at [373, 107] on img at bounding box center [228, 110] width 314 height 177
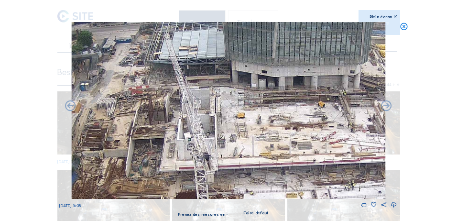
drag, startPoint x: 184, startPoint y: 117, endPoint x: 322, endPoint y: 116, distance: 138.2
click at [320, 116] on img at bounding box center [228, 110] width 314 height 177
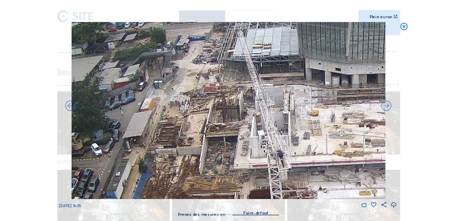
drag, startPoint x: 251, startPoint y: 112, endPoint x: 265, endPoint y: 113, distance: 14.4
click at [265, 113] on img at bounding box center [228, 110] width 314 height 177
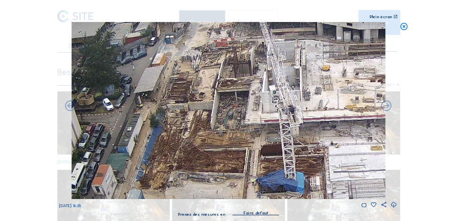
drag, startPoint x: 237, startPoint y: 121, endPoint x: 252, endPoint y: 36, distance: 86.9
click at [253, 38] on img at bounding box center [228, 110] width 314 height 177
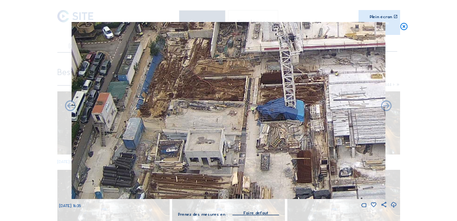
drag, startPoint x: 264, startPoint y: 143, endPoint x: 263, endPoint y: 44, distance: 99.5
click at [264, 49] on img at bounding box center [228, 110] width 314 height 177
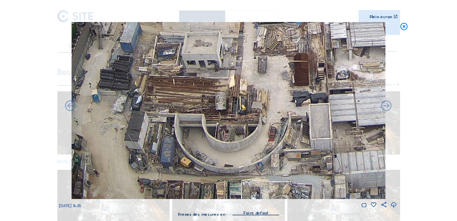
drag, startPoint x: 282, startPoint y: 155, endPoint x: 264, endPoint y: 69, distance: 88.0
click at [268, 82] on img at bounding box center [228, 110] width 314 height 177
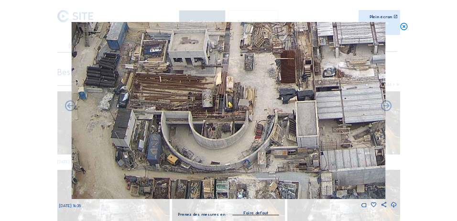
drag, startPoint x: 267, startPoint y: 133, endPoint x: 270, endPoint y: 114, distance: 19.3
click at [270, 115] on img at bounding box center [228, 110] width 314 height 177
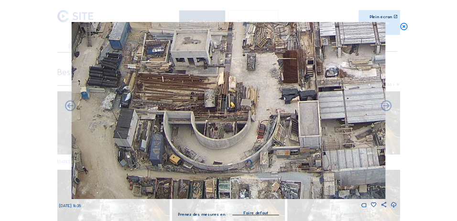
click at [303, 166] on img at bounding box center [228, 110] width 314 height 177
click at [287, 208] on div "[DATE] 16:20" at bounding box center [228, 205] width 338 height 7
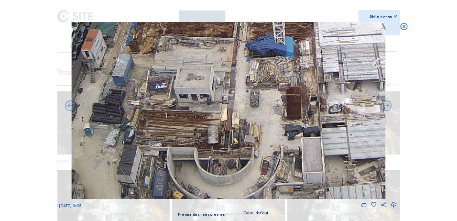
drag, startPoint x: 257, startPoint y: 140, endPoint x: 257, endPoint y: 200, distance: 60.3
click at [258, 202] on div "[DATE] 16:05" at bounding box center [228, 115] width 338 height 187
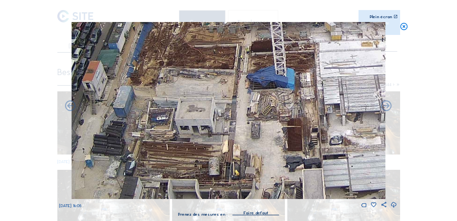
drag, startPoint x: 275, startPoint y: 200, endPoint x: 278, endPoint y: 169, distance: 31.2
click at [278, 169] on img at bounding box center [228, 110] width 314 height 177
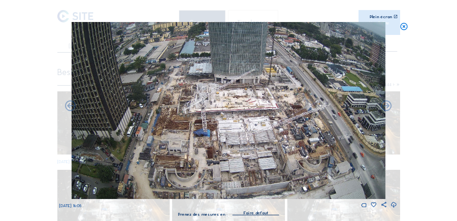
click at [303, 143] on img at bounding box center [228, 110] width 314 height 177
click at [290, 142] on img at bounding box center [228, 110] width 314 height 177
click at [273, 156] on img at bounding box center [228, 110] width 314 height 177
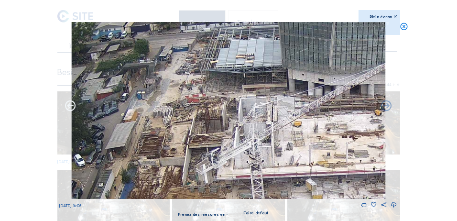
click at [70, 107] on icon at bounding box center [70, 105] width 13 height 13
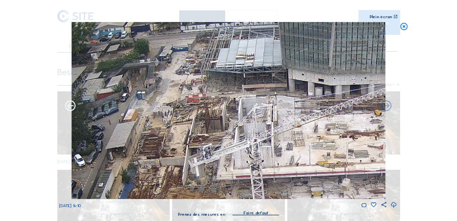
click at [70, 107] on icon at bounding box center [70, 105] width 13 height 13
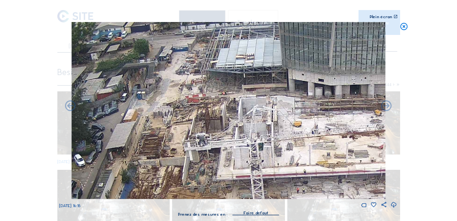
click at [70, 107] on icon at bounding box center [70, 105] width 13 height 13
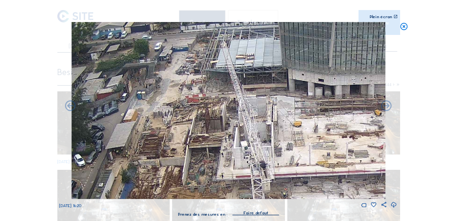
click at [70, 107] on icon at bounding box center [70, 105] width 13 height 13
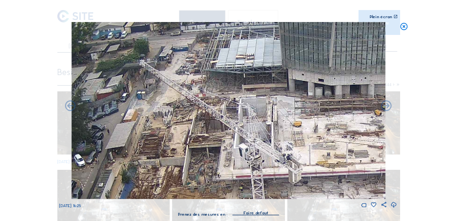
click at [70, 107] on icon at bounding box center [70, 105] width 13 height 13
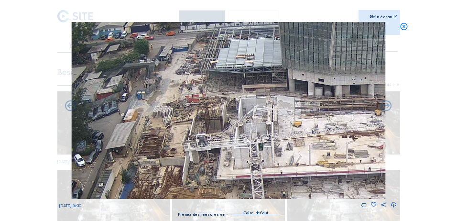
click at [70, 107] on icon at bounding box center [70, 105] width 13 height 13
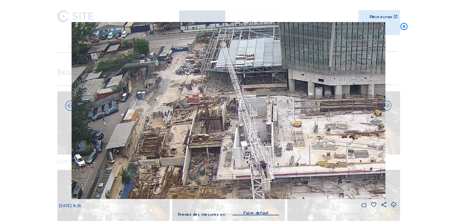
click at [70, 107] on icon at bounding box center [70, 105] width 13 height 13
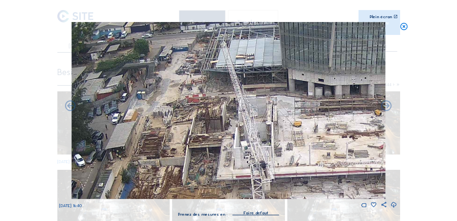
click at [70, 107] on icon at bounding box center [70, 105] width 13 height 13
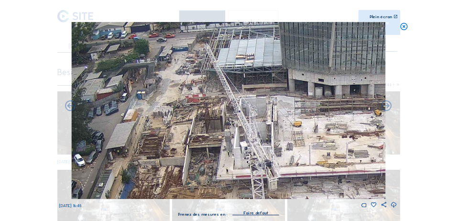
click at [70, 107] on icon at bounding box center [70, 105] width 13 height 13
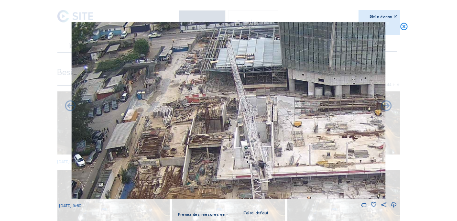
click at [70, 107] on icon at bounding box center [70, 105] width 13 height 13
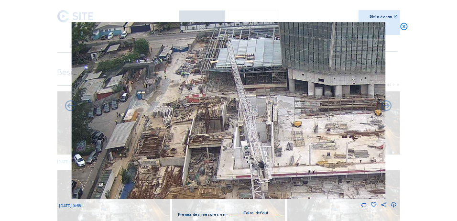
click at [70, 107] on icon at bounding box center [70, 105] width 13 height 13
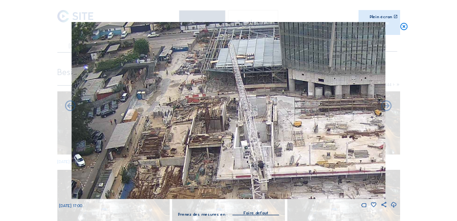
click at [70, 107] on icon at bounding box center [70, 105] width 13 height 13
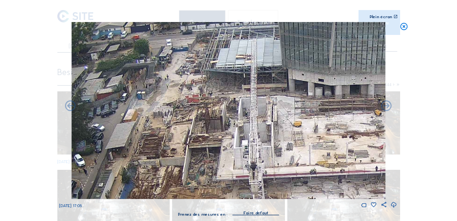
click at [70, 107] on icon at bounding box center [70, 105] width 13 height 13
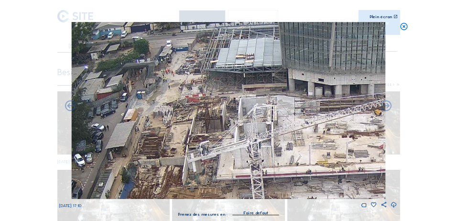
click at [70, 107] on icon at bounding box center [70, 105] width 13 height 13
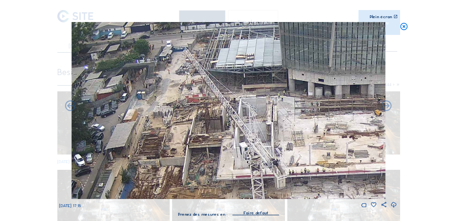
click at [70, 107] on icon at bounding box center [70, 105] width 13 height 13
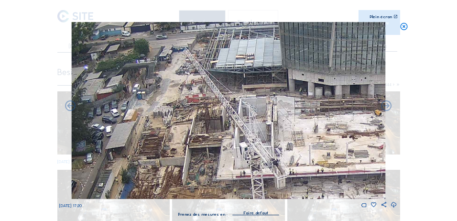
click at [70, 107] on icon at bounding box center [70, 105] width 13 height 13
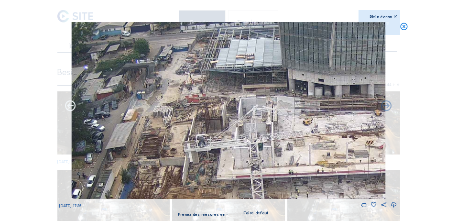
click at [71, 107] on icon at bounding box center [70, 105] width 13 height 13
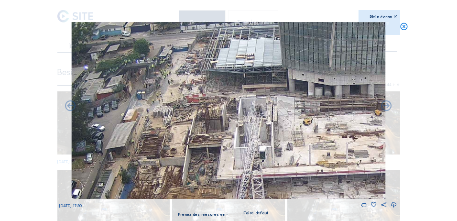
click at [71, 107] on icon at bounding box center [70, 105] width 13 height 13
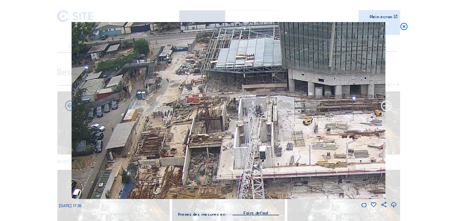
click at [387, 108] on icon at bounding box center [386, 105] width 13 height 13
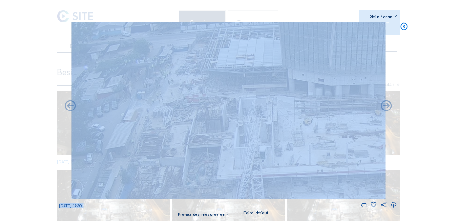
click at [387, 108] on icon at bounding box center [386, 105] width 13 height 13
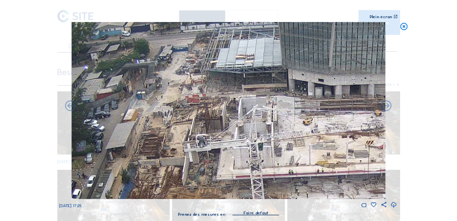
click at [387, 108] on icon at bounding box center [386, 105] width 13 height 13
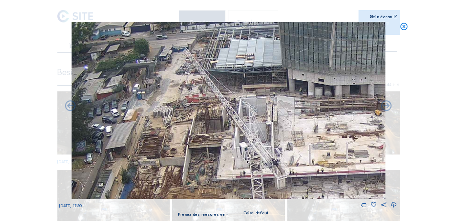
click at [387, 108] on icon at bounding box center [386, 105] width 13 height 13
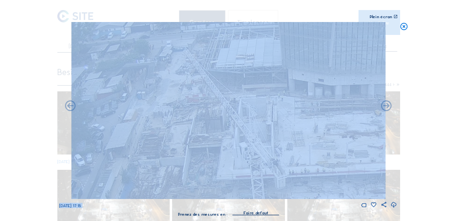
click at [387, 108] on icon at bounding box center [386, 105] width 13 height 13
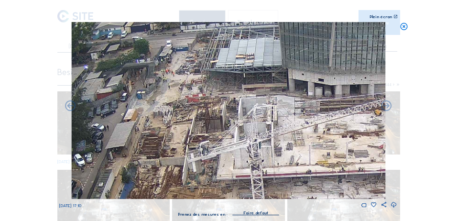
click at [387, 108] on icon at bounding box center [386, 105] width 13 height 13
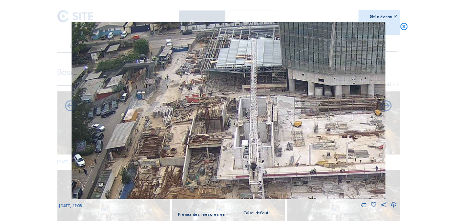
click at [387, 108] on icon at bounding box center [386, 105] width 13 height 13
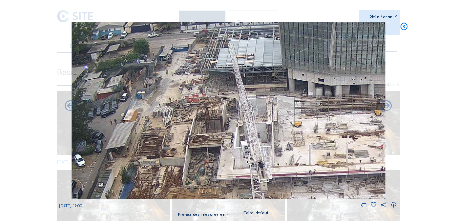
click at [387, 108] on icon at bounding box center [386, 105] width 13 height 13
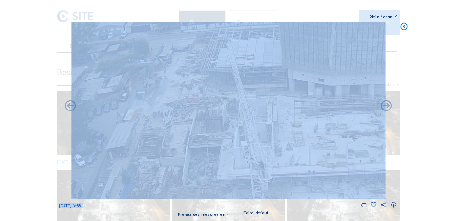
click at [387, 108] on icon at bounding box center [386, 105] width 13 height 13
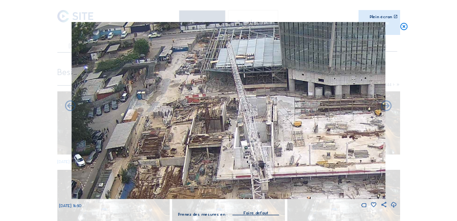
click at [387, 108] on icon at bounding box center [386, 105] width 13 height 13
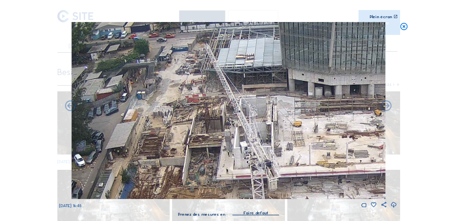
click at [387, 108] on icon at bounding box center [386, 105] width 13 height 13
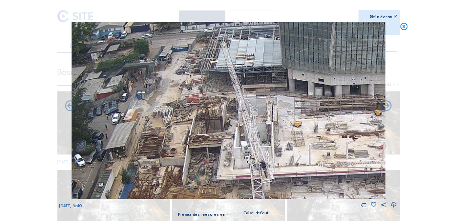
click at [387, 108] on icon at bounding box center [386, 105] width 13 height 13
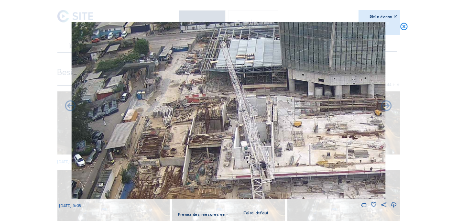
click at [387, 108] on icon at bounding box center [386, 105] width 13 height 13
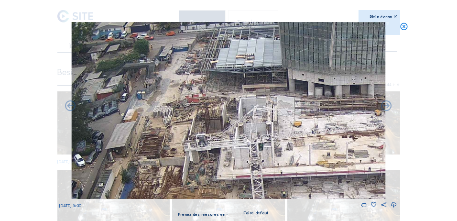
click at [387, 108] on icon at bounding box center [386, 105] width 13 height 13
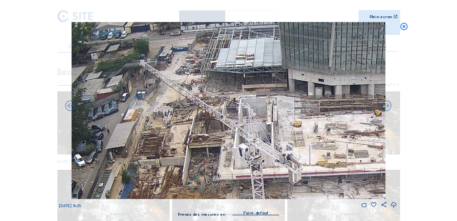
click at [387, 108] on icon at bounding box center [386, 105] width 13 height 13
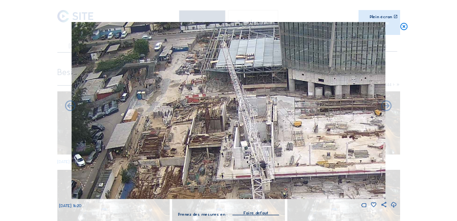
click at [387, 108] on icon at bounding box center [386, 105] width 13 height 13
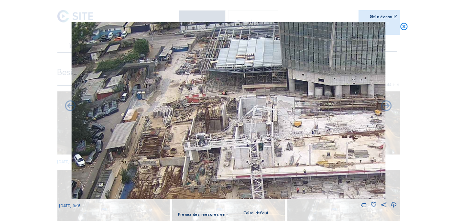
click at [387, 108] on icon at bounding box center [386, 105] width 13 height 13
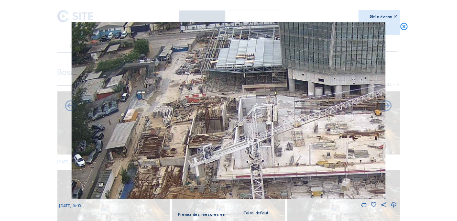
click at [387, 108] on icon at bounding box center [386, 105] width 13 height 13
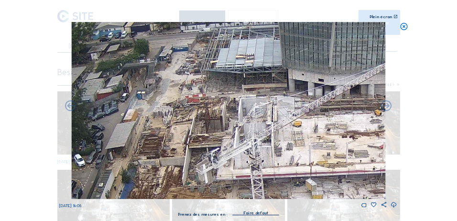
click at [387, 108] on icon at bounding box center [386, 105] width 13 height 13
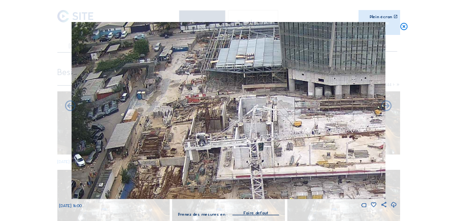
click at [387, 108] on icon at bounding box center [386, 105] width 13 height 13
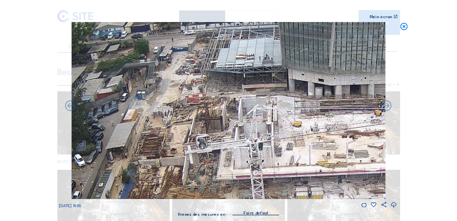
click at [387, 108] on icon at bounding box center [386, 105] width 13 height 13
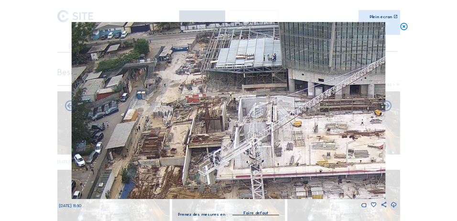
click at [387, 108] on icon at bounding box center [386, 105] width 13 height 13
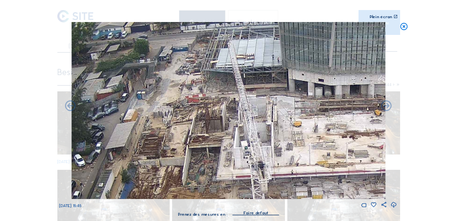
click at [387, 108] on icon at bounding box center [386, 105] width 13 height 13
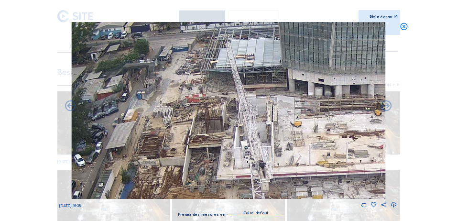
click at [387, 108] on icon at bounding box center [386, 105] width 13 height 13
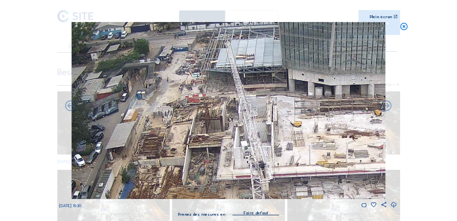
click at [387, 108] on icon at bounding box center [386, 105] width 13 height 13
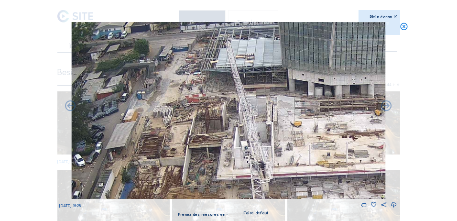
click at [387, 108] on icon at bounding box center [386, 105] width 13 height 13
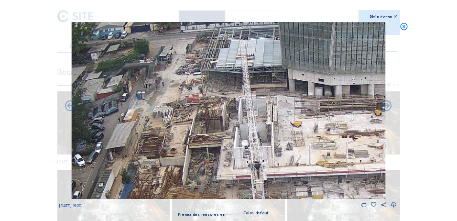
click at [387, 108] on icon at bounding box center [386, 105] width 13 height 13
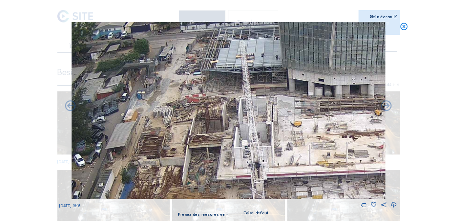
click at [387, 108] on icon at bounding box center [386, 105] width 13 height 13
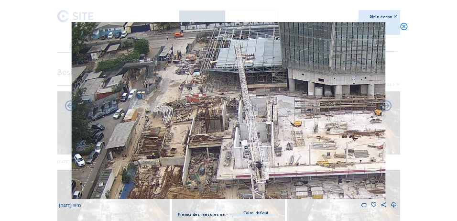
click at [387, 108] on icon at bounding box center [386, 105] width 13 height 13
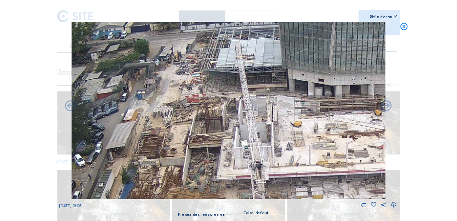
click at [387, 108] on icon at bounding box center [386, 105] width 13 height 13
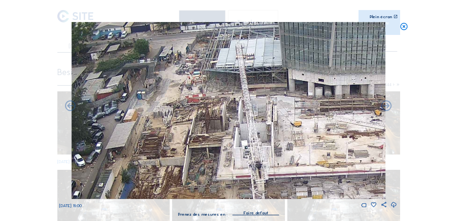
click at [387, 108] on icon at bounding box center [386, 105] width 13 height 13
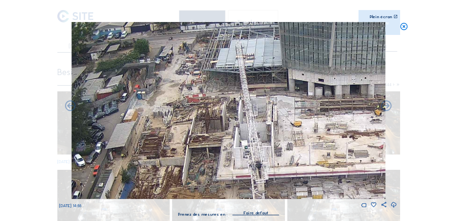
click at [387, 108] on icon at bounding box center [386, 105] width 13 height 13
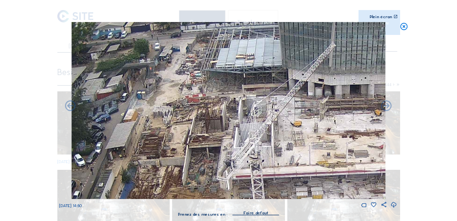
click at [387, 108] on icon at bounding box center [386, 105] width 13 height 13
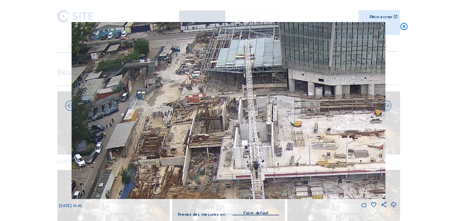
click at [387, 108] on icon at bounding box center [386, 105] width 13 height 13
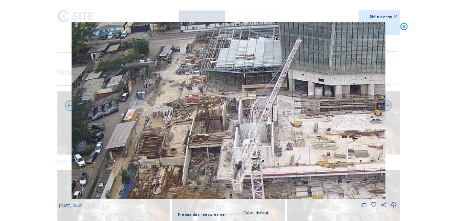
click at [387, 108] on icon at bounding box center [386, 105] width 13 height 13
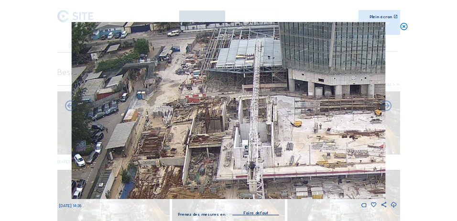
click at [387, 108] on icon at bounding box center [386, 105] width 13 height 13
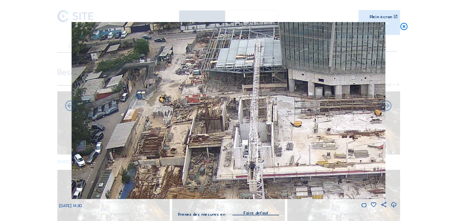
click at [387, 108] on icon at bounding box center [386, 105] width 13 height 13
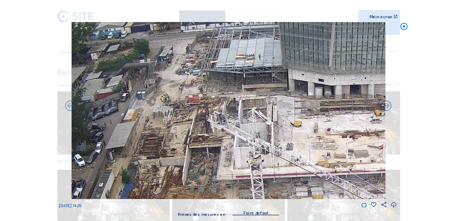
click at [387, 108] on icon at bounding box center [386, 105] width 13 height 13
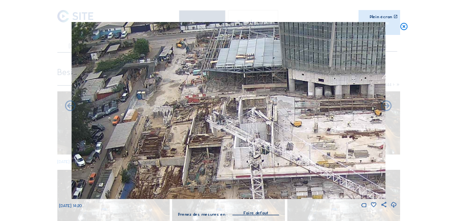
click at [387, 108] on icon at bounding box center [386, 105] width 13 height 13
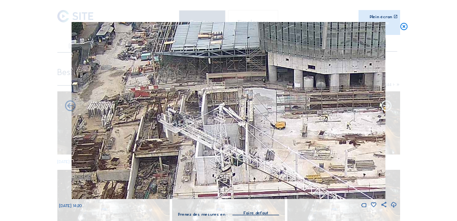
click at [384, 106] on icon at bounding box center [386, 105] width 13 height 13
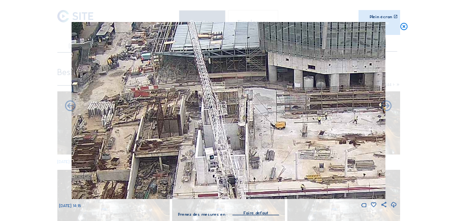
click at [384, 106] on icon at bounding box center [386, 105] width 13 height 13
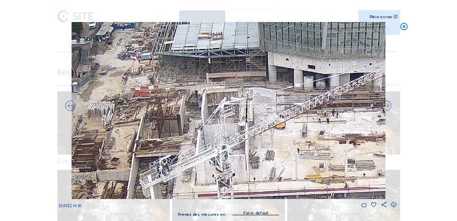
click at [384, 106] on icon at bounding box center [386, 105] width 13 height 13
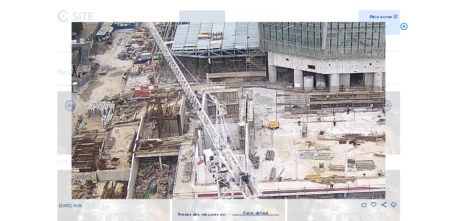
click at [384, 106] on icon at bounding box center [386, 105] width 13 height 13
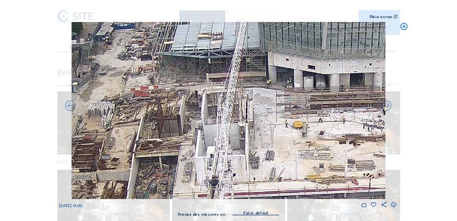
click at [384, 106] on icon at bounding box center [386, 105] width 13 height 13
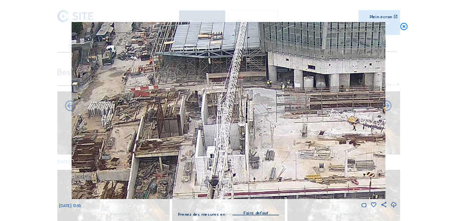
click at [384, 106] on icon at bounding box center [386, 105] width 13 height 13
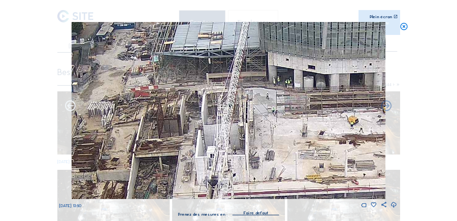
click at [71, 106] on icon at bounding box center [70, 105] width 13 height 13
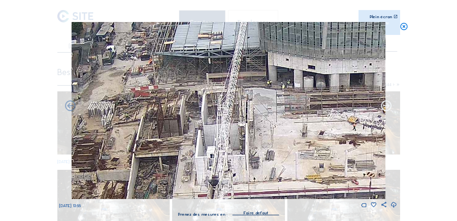
click at [384, 105] on icon at bounding box center [386, 105] width 13 height 13
click at [384, 106] on icon at bounding box center [386, 105] width 13 height 13
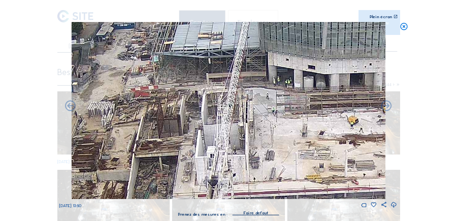
click at [384, 106] on icon at bounding box center [386, 105] width 13 height 13
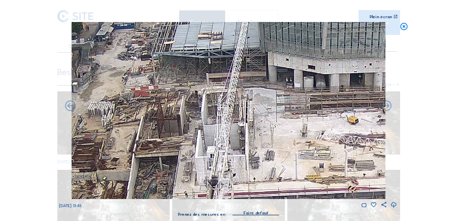
click at [384, 106] on icon at bounding box center [386, 105] width 13 height 13
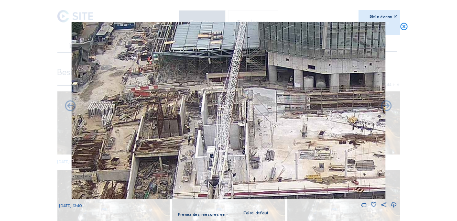
click at [384, 106] on icon at bounding box center [386, 105] width 13 height 13
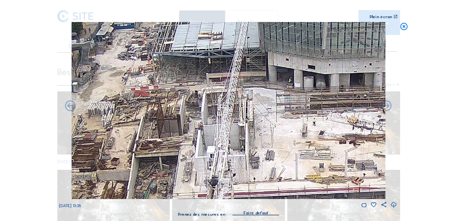
click at [384, 106] on icon at bounding box center [386, 105] width 13 height 13
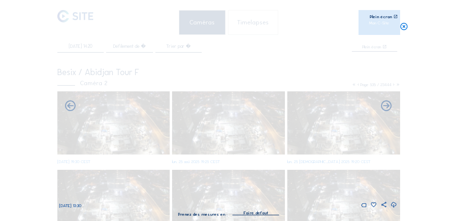
click at [384, 106] on icon at bounding box center [386, 105] width 13 height 13
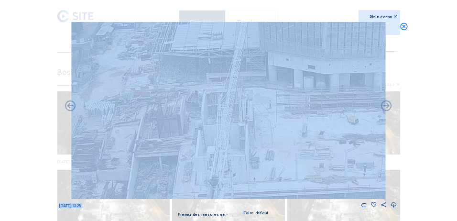
click at [384, 106] on icon at bounding box center [386, 105] width 13 height 13
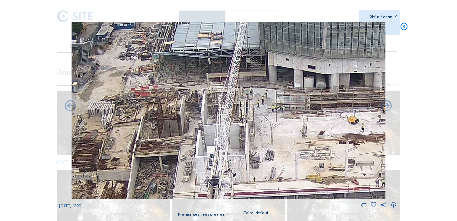
click at [384, 106] on icon at bounding box center [386, 105] width 13 height 13
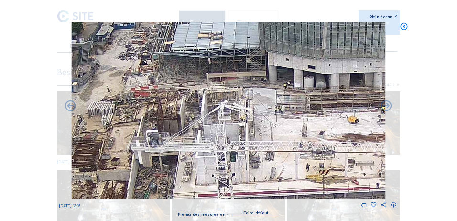
click at [384, 106] on icon at bounding box center [386, 105] width 13 height 13
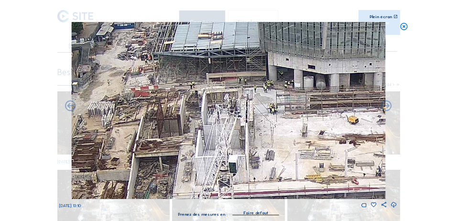
click at [384, 106] on icon at bounding box center [386, 105] width 13 height 13
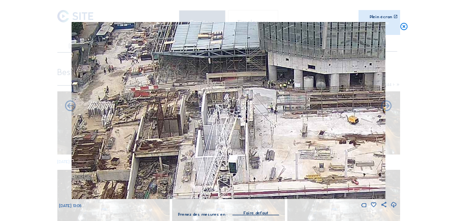
click at [384, 106] on icon at bounding box center [386, 105] width 13 height 13
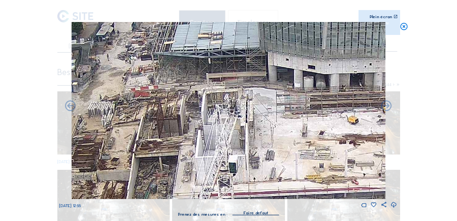
click at [384, 106] on icon at bounding box center [386, 105] width 13 height 13
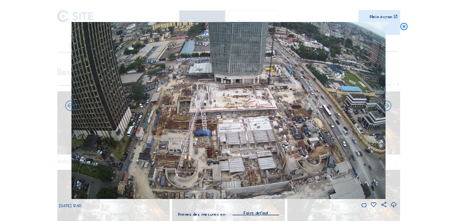
click at [384, 106] on icon at bounding box center [386, 105] width 13 height 13
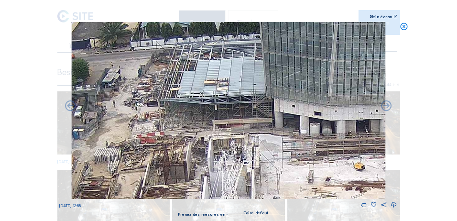
drag, startPoint x: 249, startPoint y: 89, endPoint x: 256, endPoint y: 135, distance: 46.9
click at [256, 135] on img at bounding box center [228, 110] width 314 height 177
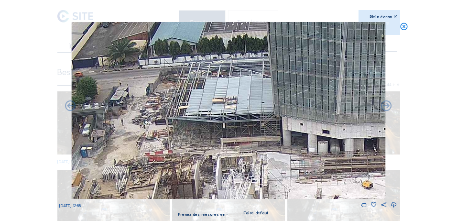
drag, startPoint x: 251, startPoint y: 127, endPoint x: 236, endPoint y: 155, distance: 31.2
click at [244, 155] on img at bounding box center [228, 110] width 314 height 177
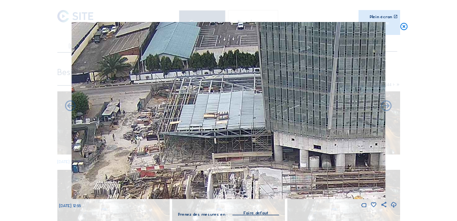
click at [220, 157] on img at bounding box center [228, 110] width 314 height 177
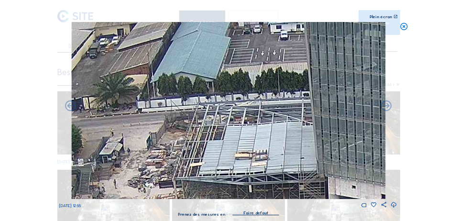
drag, startPoint x: 204, startPoint y: 131, endPoint x: 226, endPoint y: 171, distance: 45.8
click at [226, 171] on img at bounding box center [228, 110] width 314 height 177
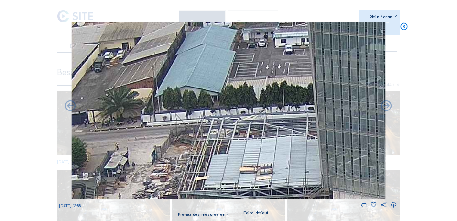
drag, startPoint x: 214, startPoint y: 153, endPoint x: 219, endPoint y: 166, distance: 14.7
click at [219, 166] on img at bounding box center [228, 110] width 314 height 177
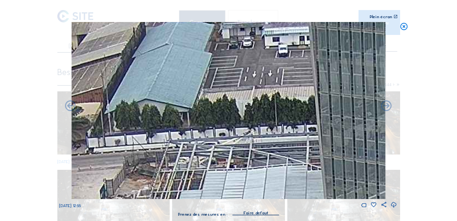
drag, startPoint x: 210, startPoint y: 154, endPoint x: 166, endPoint y: 186, distance: 54.4
click at [167, 187] on img at bounding box center [228, 110] width 314 height 177
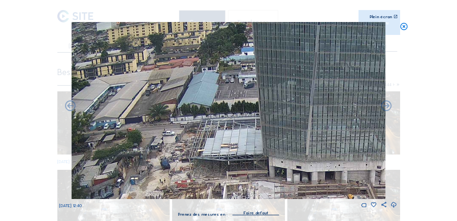
drag, startPoint x: 382, startPoint y: 119, endPoint x: 358, endPoint y: 118, distance: 23.9
click at [376, 118] on img at bounding box center [228, 110] width 314 height 177
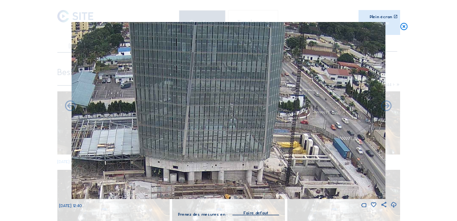
drag, startPoint x: 358, startPoint y: 118, endPoint x: 234, endPoint y: 160, distance: 130.2
click at [236, 161] on img at bounding box center [228, 110] width 314 height 177
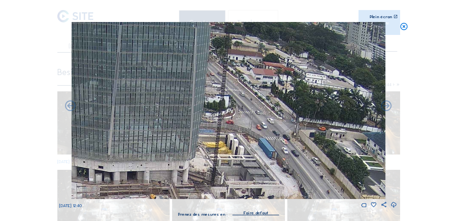
drag, startPoint x: 240, startPoint y: 149, endPoint x: 157, endPoint y: 172, distance: 86.0
click at [157, 172] on img at bounding box center [228, 110] width 314 height 177
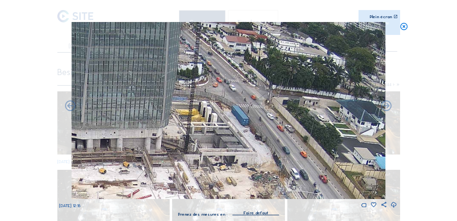
drag, startPoint x: 302, startPoint y: 122, endPoint x: 291, endPoint y: 76, distance: 48.1
click at [290, 67] on img at bounding box center [228, 110] width 314 height 177
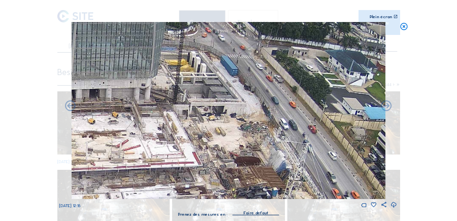
drag, startPoint x: 279, startPoint y: 126, endPoint x: 276, endPoint y: 140, distance: 14.2
click at [276, 140] on img at bounding box center [228, 110] width 314 height 177
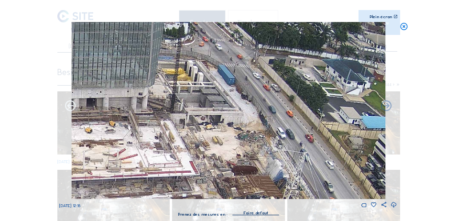
click at [70, 106] on icon at bounding box center [70, 105] width 13 height 13
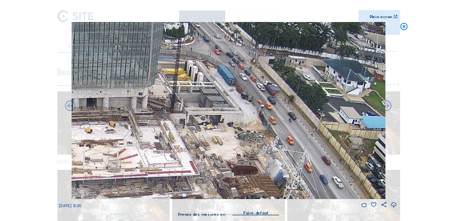
click at [70, 106] on icon at bounding box center [70, 105] width 13 height 13
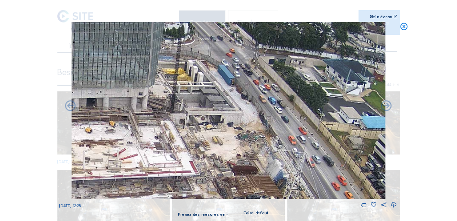
click at [70, 106] on icon at bounding box center [70, 105] width 13 height 13
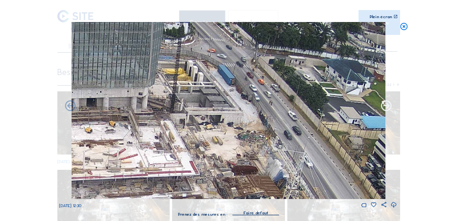
click at [393, 107] on icon at bounding box center [386, 105] width 13 height 13
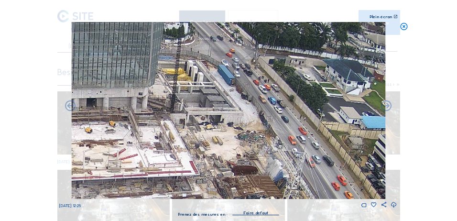
click at [393, 107] on icon at bounding box center [386, 105] width 13 height 13
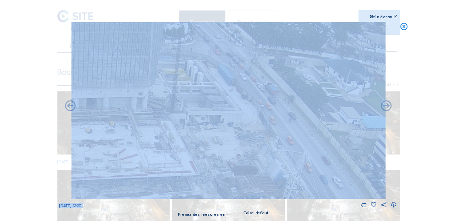
click at [393, 107] on icon at bounding box center [386, 105] width 13 height 13
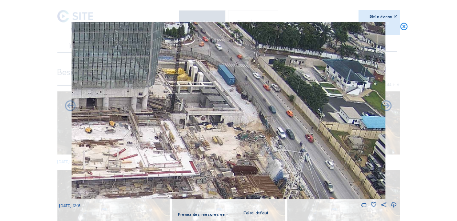
click at [393, 107] on icon at bounding box center [386, 105] width 13 height 13
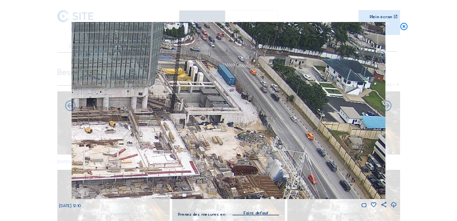
click at [393, 107] on icon at bounding box center [386, 105] width 13 height 13
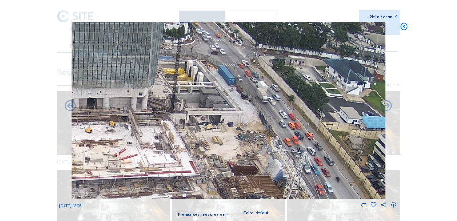
click at [393, 107] on icon at bounding box center [386, 105] width 13 height 13
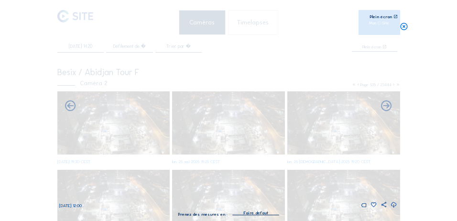
click at [393, 107] on icon at bounding box center [386, 105] width 13 height 13
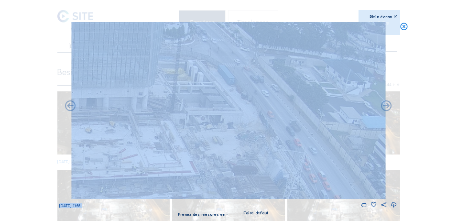
click at [393, 107] on icon at bounding box center [386, 105] width 13 height 13
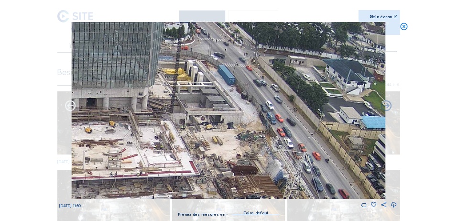
click at [69, 107] on icon at bounding box center [70, 105] width 13 height 13
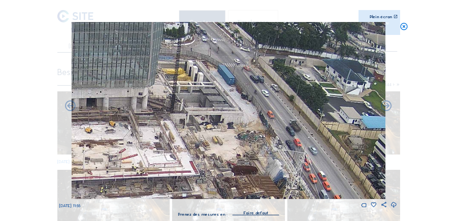
click at [69, 107] on icon at bounding box center [70, 105] width 13 height 13
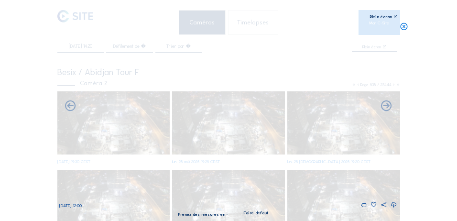
click at [69, 107] on icon at bounding box center [70, 105] width 13 height 13
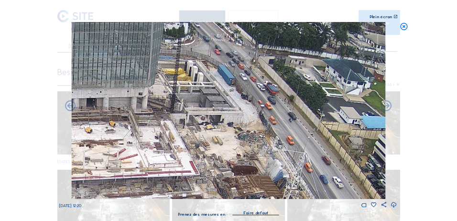
click at [69, 107] on icon at bounding box center [70, 105] width 13 height 13
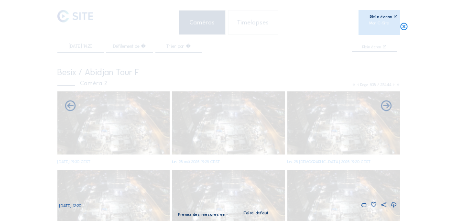
click at [69, 107] on icon at bounding box center [70, 105] width 13 height 13
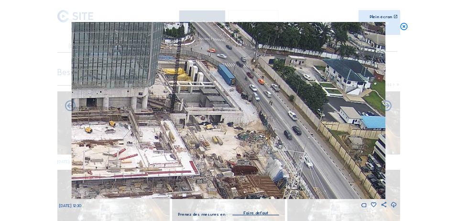
click at [69, 107] on icon at bounding box center [70, 105] width 13 height 13
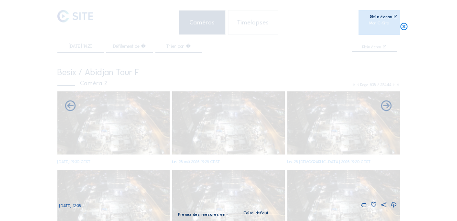
click at [69, 107] on icon at bounding box center [70, 105] width 13 height 13
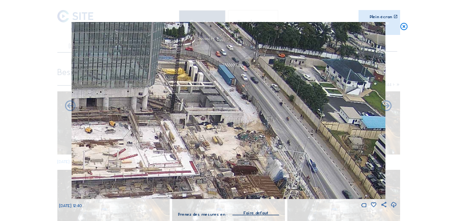
click at [69, 107] on icon at bounding box center [70, 105] width 13 height 13
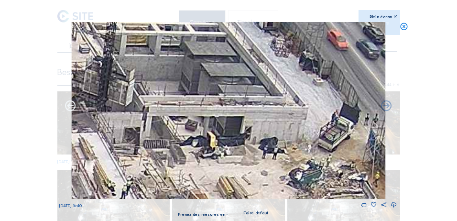
click at [72, 108] on icon at bounding box center [70, 105] width 13 height 13
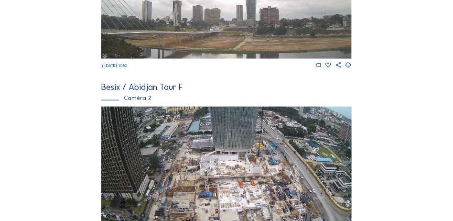
scroll to position [228, 0]
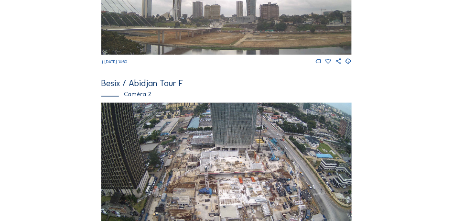
click at [170, 140] on img at bounding box center [226, 173] width 251 height 141
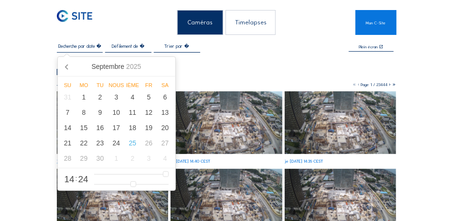
click at [88, 49] on input "text" at bounding box center [80, 47] width 46 height 6
click at [148, 116] on div "12" at bounding box center [149, 112] width 16 height 15
type input "[DATE] 14:24"
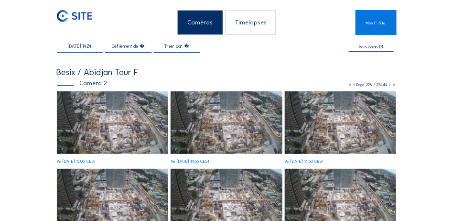
click at [211, 133] on img at bounding box center [227, 122] width 112 height 63
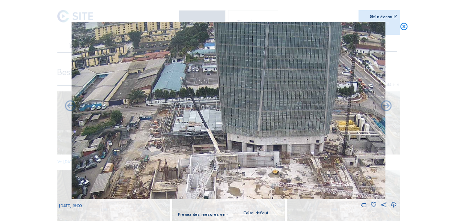
drag, startPoint x: 254, startPoint y: 92, endPoint x: 238, endPoint y: 232, distance: 141.6
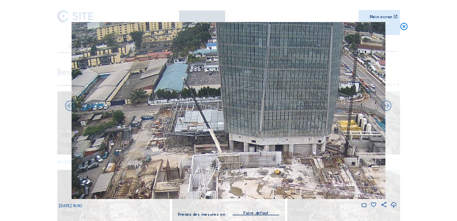
drag, startPoint x: 202, startPoint y: 143, endPoint x: 203, endPoint y: 167, distance: 24.4
click at [203, 167] on img at bounding box center [228, 110] width 314 height 177
click at [71, 105] on icon at bounding box center [70, 105] width 13 height 13
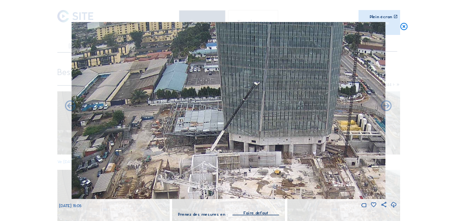
click at [71, 105] on icon at bounding box center [70, 105] width 13 height 13
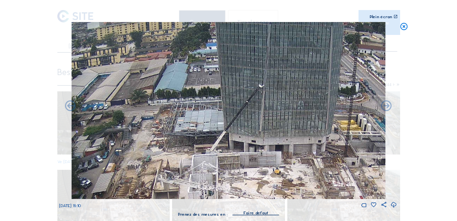
click at [71, 105] on icon at bounding box center [70, 105] width 13 height 13
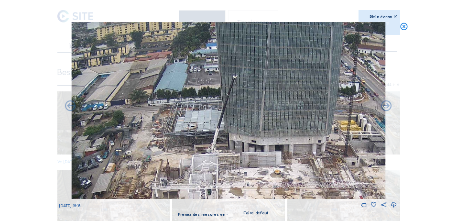
click at [71, 105] on icon at bounding box center [70, 105] width 13 height 13
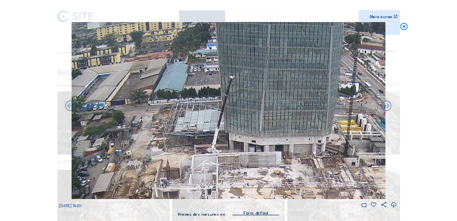
click at [71, 105] on icon at bounding box center [70, 105] width 13 height 13
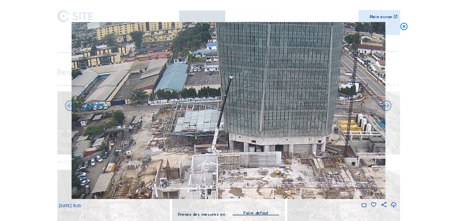
click at [71, 105] on icon at bounding box center [70, 105] width 13 height 13
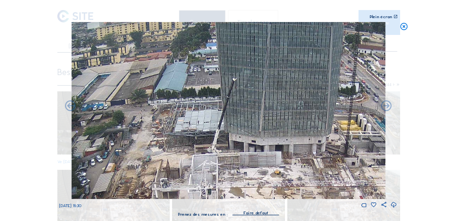
click at [71, 105] on icon at bounding box center [70, 105] width 13 height 13
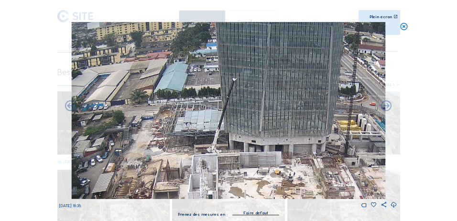
click at [71, 105] on icon at bounding box center [70, 105] width 13 height 13
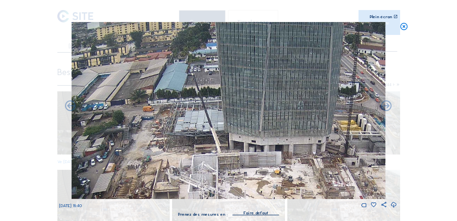
click at [71, 105] on icon at bounding box center [70, 105] width 13 height 13
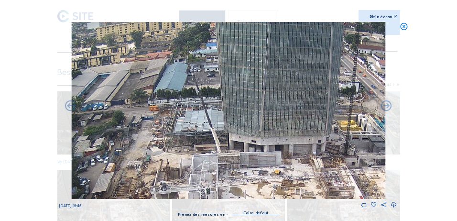
click at [71, 105] on icon at bounding box center [70, 105] width 13 height 13
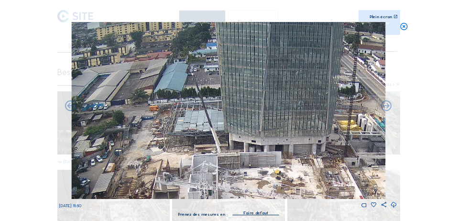
click at [71, 105] on icon at bounding box center [70, 105] width 13 height 13
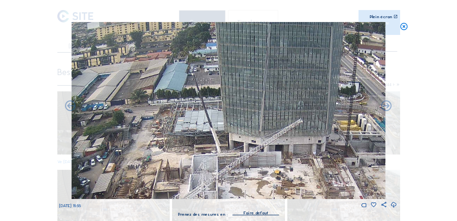
click at [71, 105] on icon at bounding box center [70, 105] width 13 height 13
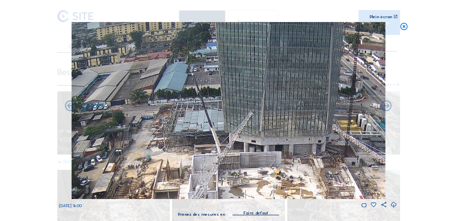
click at [71, 105] on icon at bounding box center [70, 105] width 13 height 13
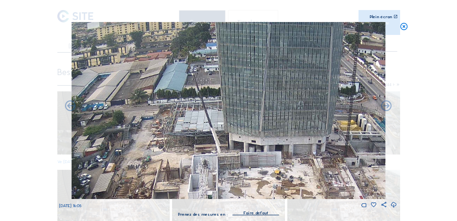
click at [71, 105] on icon at bounding box center [70, 105] width 13 height 13
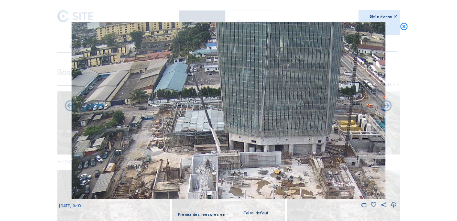
click at [71, 105] on icon at bounding box center [70, 105] width 13 height 13
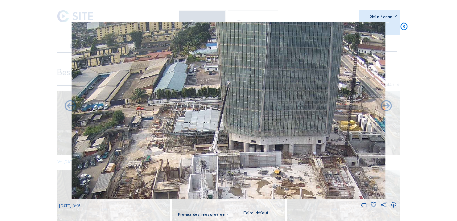
click at [71, 105] on div "Faites défiler pour voyager dans le temps | Appuyez sur le bouton 'Alt' + faite…" at bounding box center [228, 110] width 457 height 221
click at [71, 105] on icon at bounding box center [70, 105] width 13 height 13
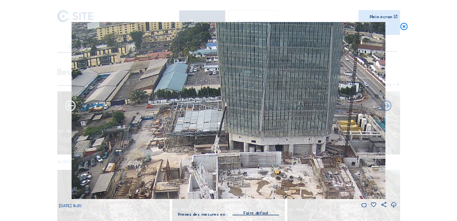
click at [71, 105] on icon at bounding box center [70, 105] width 13 height 13
click at [71, 108] on icon at bounding box center [70, 105] width 13 height 13
click at [70, 107] on icon at bounding box center [70, 105] width 13 height 13
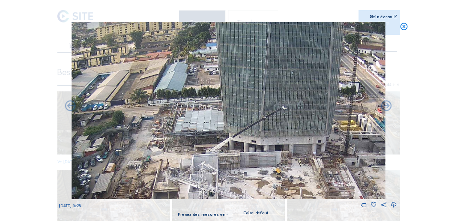
click at [70, 107] on icon at bounding box center [70, 105] width 13 height 13
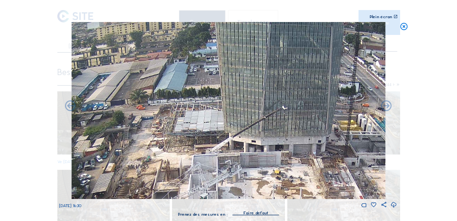
click at [70, 107] on icon at bounding box center [70, 105] width 13 height 13
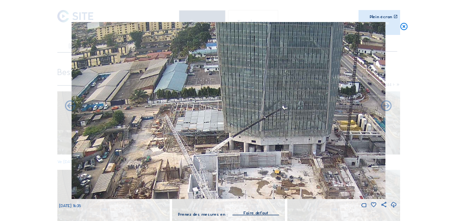
click at [70, 107] on icon at bounding box center [70, 105] width 13 height 13
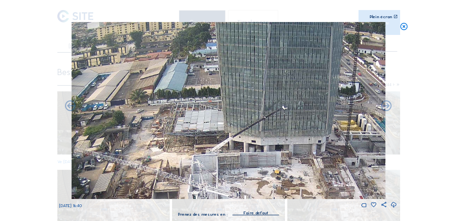
click at [70, 107] on icon at bounding box center [70, 105] width 13 height 13
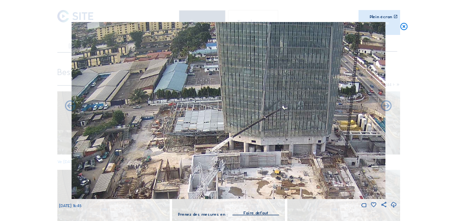
click at [70, 107] on icon at bounding box center [70, 105] width 13 height 13
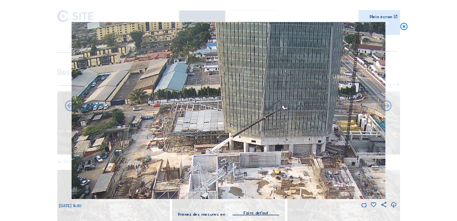
click at [70, 107] on icon at bounding box center [70, 105] width 13 height 13
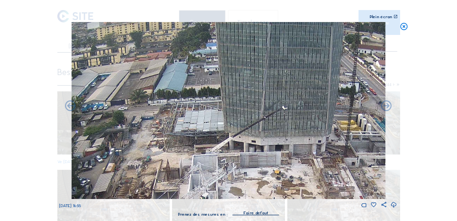
click at [70, 107] on icon at bounding box center [70, 105] width 13 height 13
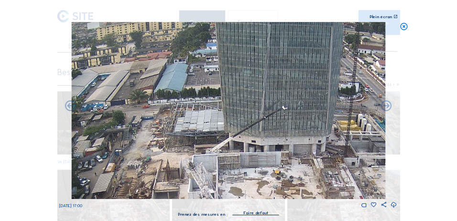
click at [70, 107] on icon at bounding box center [70, 105] width 13 height 13
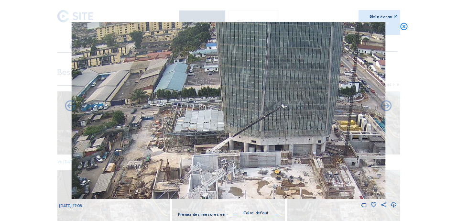
click at [70, 107] on icon at bounding box center [70, 105] width 13 height 13
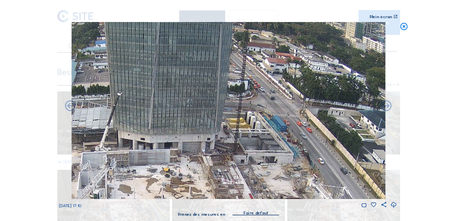
drag, startPoint x: 231, startPoint y: 120, endPoint x: 159, endPoint y: 137, distance: 73.8
click at [119, 146] on img at bounding box center [228, 110] width 314 height 177
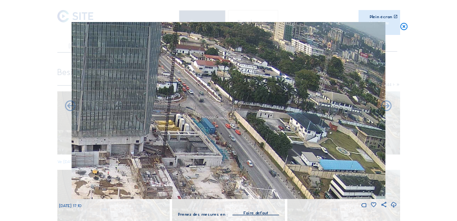
drag, startPoint x: 201, startPoint y: 125, endPoint x: 117, endPoint y: 146, distance: 86.6
click at [117, 146] on img at bounding box center [228, 110] width 314 height 177
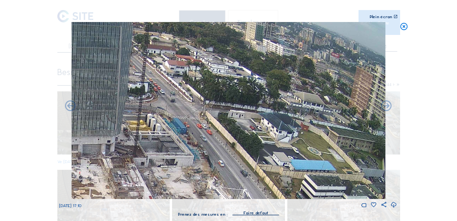
drag, startPoint x: 152, startPoint y: 127, endPoint x: 98, endPoint y: 149, distance: 58.5
click at [98, 149] on img at bounding box center [228, 110] width 314 height 177
click at [66, 103] on icon at bounding box center [70, 105] width 13 height 13
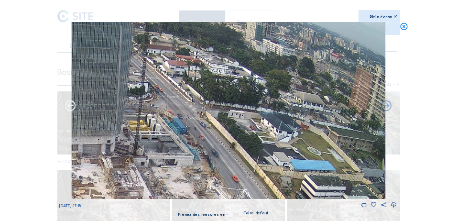
click at [68, 105] on icon at bounding box center [70, 105] width 13 height 13
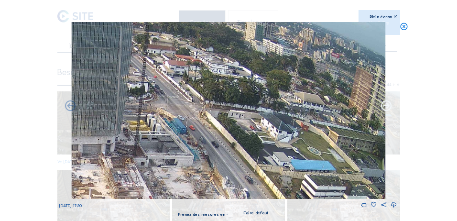
click at [386, 107] on icon at bounding box center [386, 105] width 13 height 13
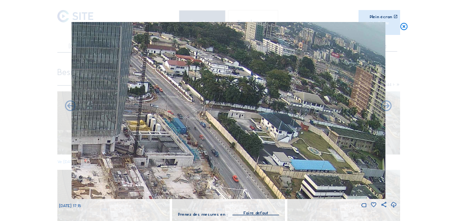
click at [386, 107] on icon at bounding box center [386, 105] width 13 height 13
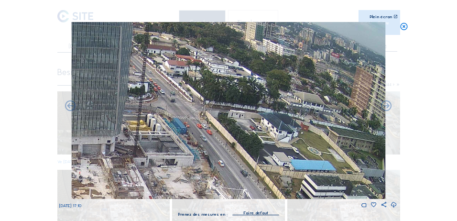
click at [386, 107] on icon at bounding box center [386, 105] width 13 height 13
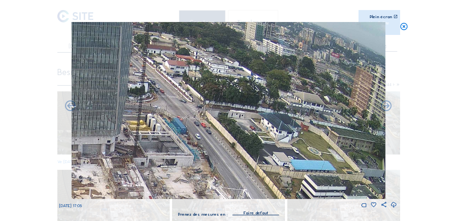
click at [386, 107] on icon at bounding box center [386, 105] width 13 height 13
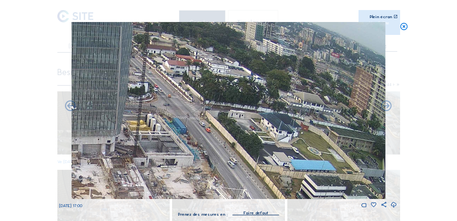
click at [386, 107] on icon at bounding box center [386, 105] width 13 height 13
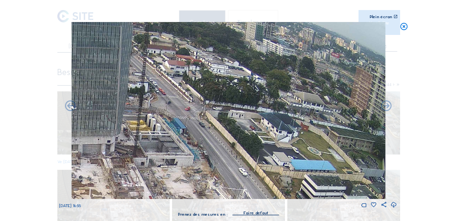
click at [386, 107] on icon at bounding box center [386, 105] width 13 height 13
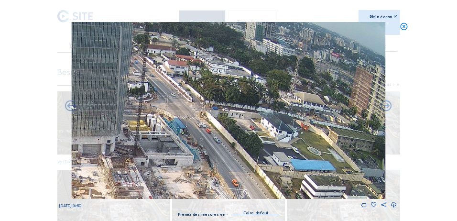
click at [386, 107] on icon at bounding box center [386, 105] width 13 height 13
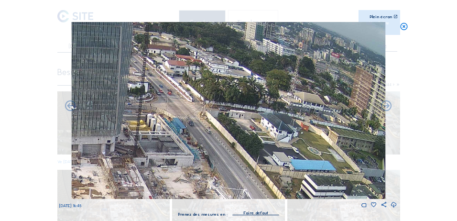
click at [386, 107] on icon at bounding box center [386, 105] width 13 height 13
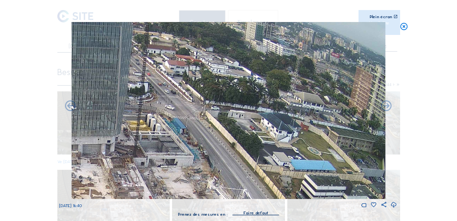
click at [386, 107] on icon at bounding box center [386, 105] width 13 height 13
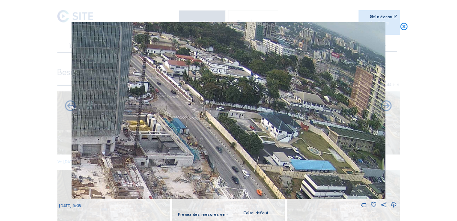
click at [386, 107] on icon at bounding box center [386, 105] width 13 height 13
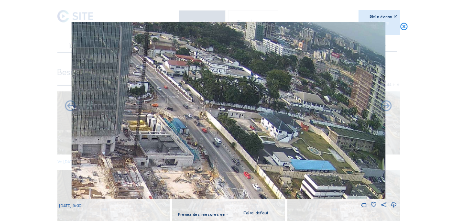
click at [386, 107] on icon at bounding box center [386, 105] width 13 height 13
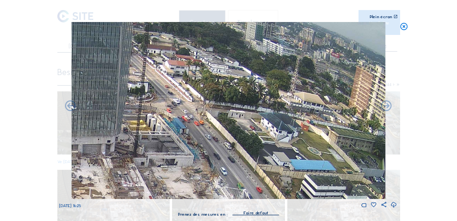
click at [386, 107] on icon at bounding box center [386, 105] width 13 height 13
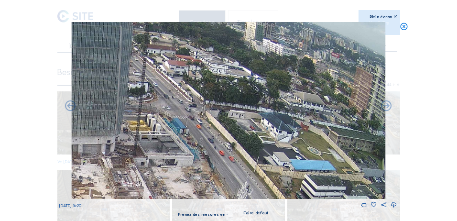
click at [386, 107] on icon at bounding box center [386, 105] width 13 height 13
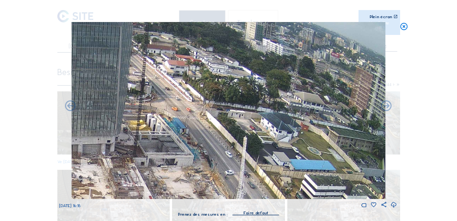
click at [386, 107] on icon at bounding box center [386, 105] width 13 height 13
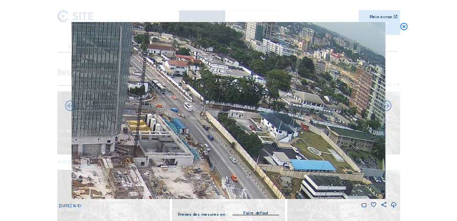
click at [386, 107] on icon at bounding box center [386, 105] width 13 height 13
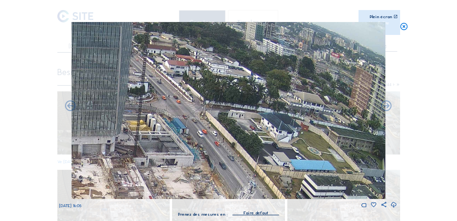
click at [386, 107] on icon at bounding box center [386, 105] width 13 height 13
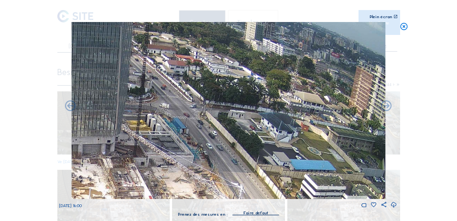
click at [386, 107] on icon at bounding box center [386, 105] width 13 height 13
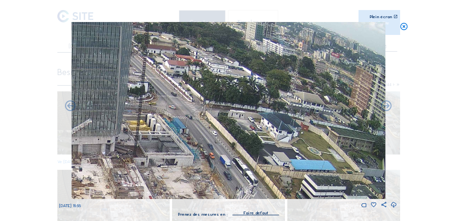
click at [386, 107] on icon at bounding box center [386, 105] width 13 height 13
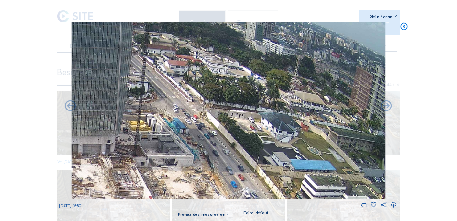
click at [386, 107] on icon at bounding box center [386, 105] width 13 height 13
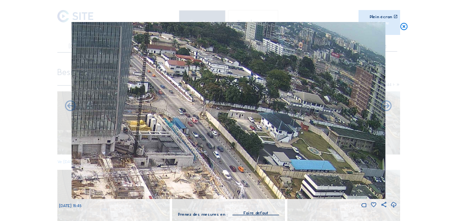
click at [386, 107] on icon at bounding box center [386, 105] width 13 height 13
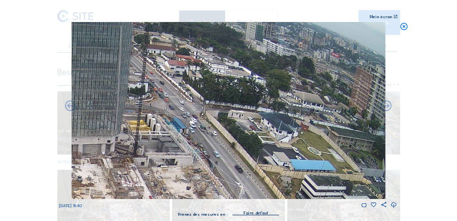
click at [386, 107] on icon at bounding box center [386, 105] width 13 height 13
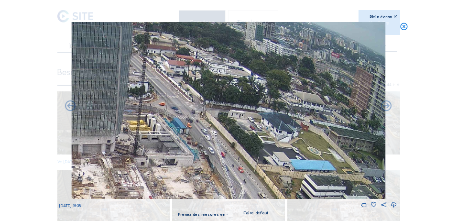
click at [386, 107] on icon at bounding box center [386, 105] width 13 height 13
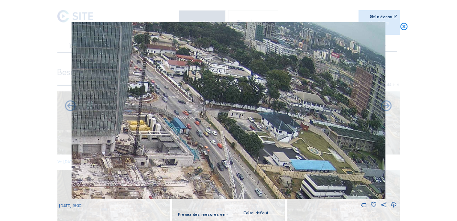
click at [386, 107] on icon at bounding box center [386, 105] width 13 height 13
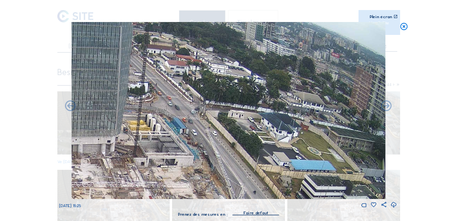
click at [386, 107] on icon at bounding box center [386, 105] width 13 height 13
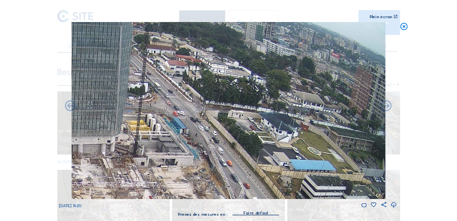
click at [386, 107] on icon at bounding box center [386, 105] width 13 height 13
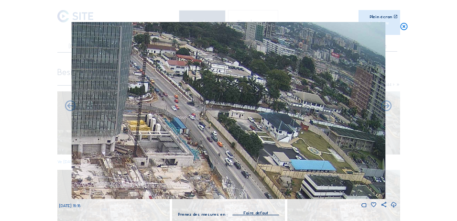
click at [386, 107] on icon at bounding box center [386, 105] width 13 height 13
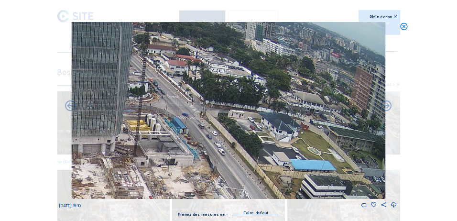
click at [386, 107] on icon at bounding box center [386, 105] width 13 height 13
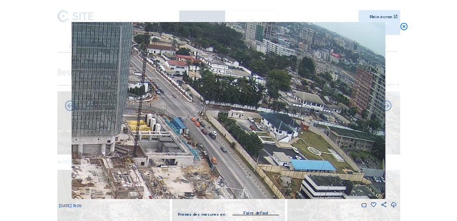
click at [386, 107] on icon at bounding box center [386, 105] width 13 height 13
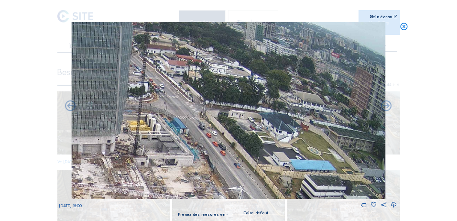
click at [386, 107] on icon at bounding box center [386, 105] width 13 height 13
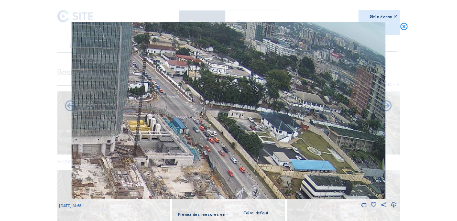
click at [386, 107] on icon at bounding box center [386, 105] width 13 height 13
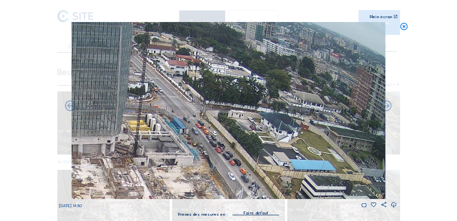
click at [386, 107] on icon at bounding box center [386, 105] width 13 height 13
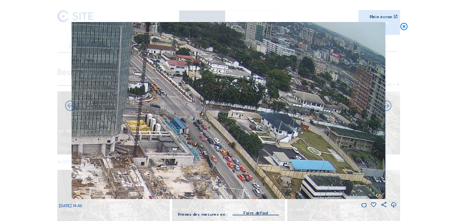
click at [386, 107] on icon at bounding box center [386, 105] width 13 height 13
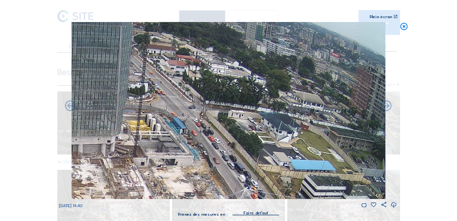
click at [386, 107] on icon at bounding box center [386, 105] width 13 height 13
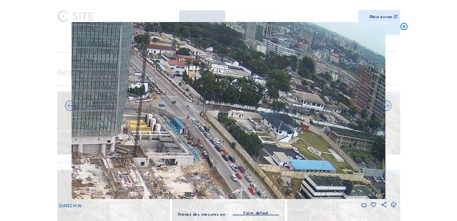
click at [386, 107] on icon at bounding box center [386, 105] width 13 height 13
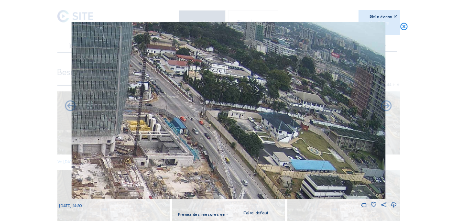
click at [386, 107] on icon at bounding box center [386, 105] width 13 height 13
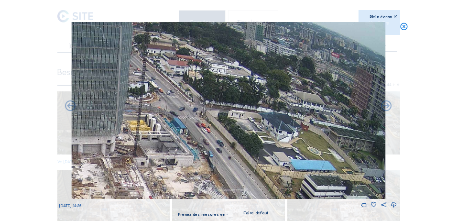
click at [386, 107] on icon at bounding box center [386, 105] width 13 height 13
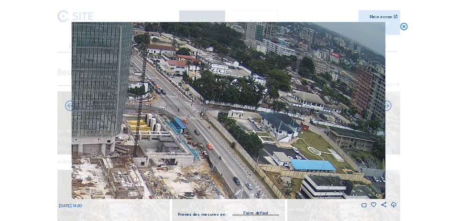
click at [386, 107] on icon at bounding box center [386, 105] width 13 height 13
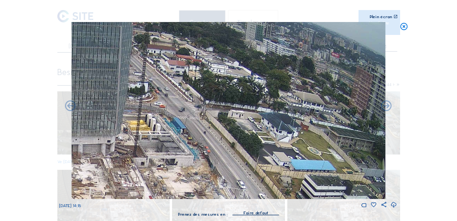
click at [386, 107] on icon at bounding box center [386, 105] width 13 height 13
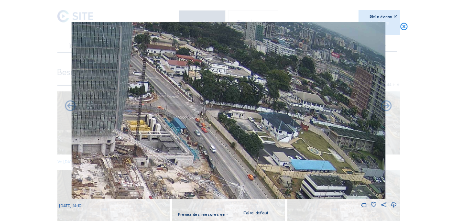
click at [386, 107] on icon at bounding box center [386, 105] width 13 height 13
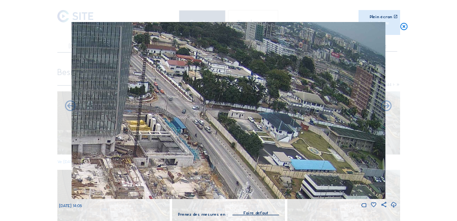
click at [386, 107] on icon at bounding box center [386, 105] width 13 height 13
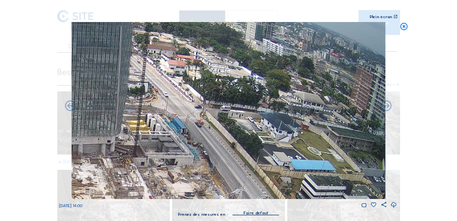
click at [386, 107] on icon at bounding box center [386, 105] width 13 height 13
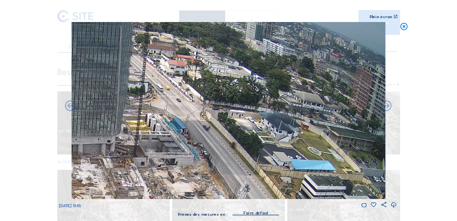
click at [386, 107] on icon at bounding box center [386, 105] width 13 height 13
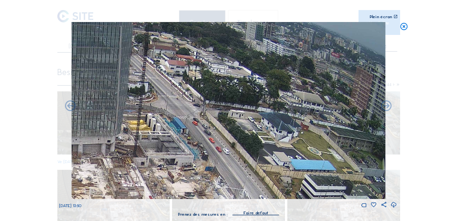
click at [386, 107] on icon at bounding box center [386, 105] width 13 height 13
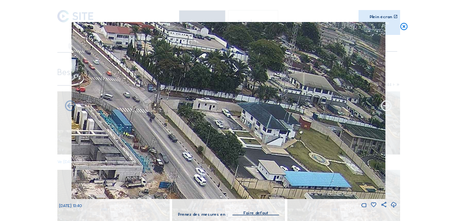
click at [388, 108] on icon at bounding box center [386, 105] width 13 height 13
click at [387, 108] on icon at bounding box center [386, 105] width 13 height 13
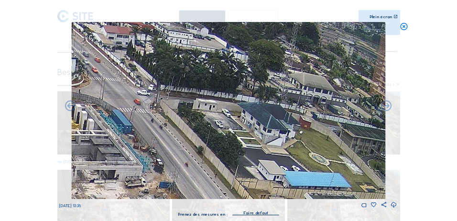
click at [387, 108] on icon at bounding box center [386, 105] width 13 height 13
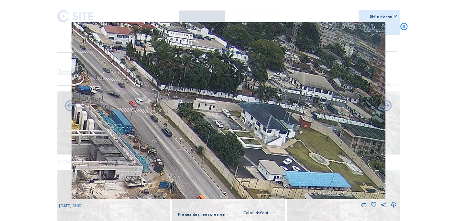
click at [387, 108] on icon at bounding box center [386, 105] width 13 height 13
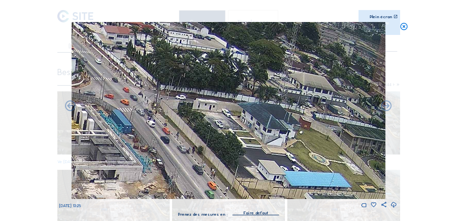
click at [387, 108] on icon at bounding box center [386, 105] width 13 height 13
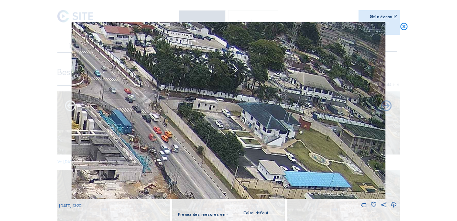
click at [71, 105] on icon at bounding box center [70, 105] width 13 height 13
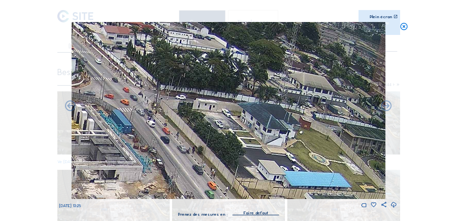
click at [71, 105] on icon at bounding box center [70, 105] width 13 height 13
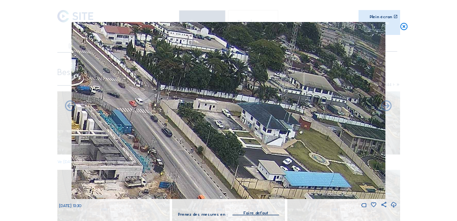
click at [71, 105] on icon at bounding box center [70, 105] width 13 height 13
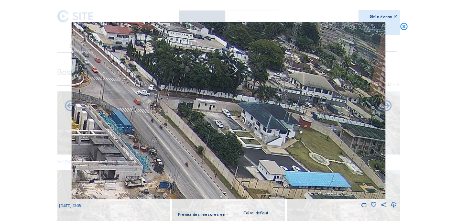
click at [71, 105] on icon at bounding box center [70, 105] width 13 height 13
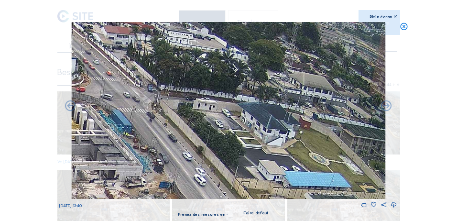
click at [71, 105] on icon at bounding box center [70, 105] width 13 height 13
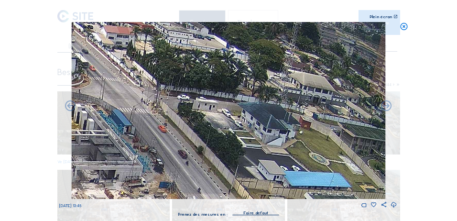
click at [71, 105] on icon at bounding box center [70, 105] width 13 height 13
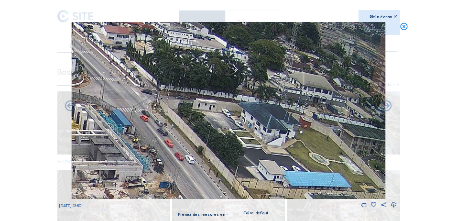
click at [71, 105] on icon at bounding box center [70, 105] width 13 height 13
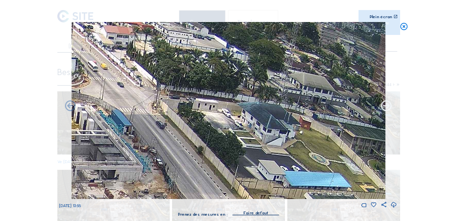
click at [392, 107] on icon at bounding box center [386, 105] width 13 height 13
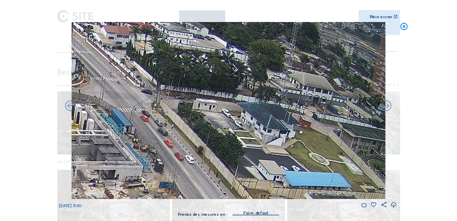
click at [392, 107] on icon at bounding box center [386, 105] width 13 height 13
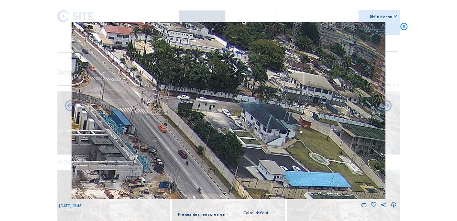
click at [392, 107] on icon at bounding box center [386, 105] width 13 height 13
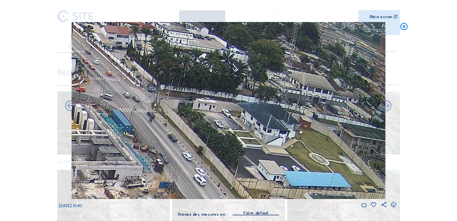
click at [392, 107] on icon at bounding box center [386, 105] width 13 height 13
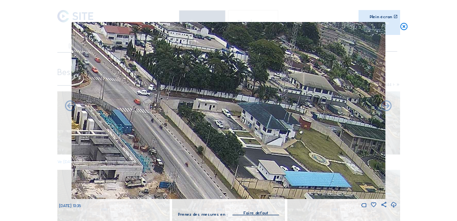
click at [392, 107] on icon at bounding box center [386, 105] width 13 height 13
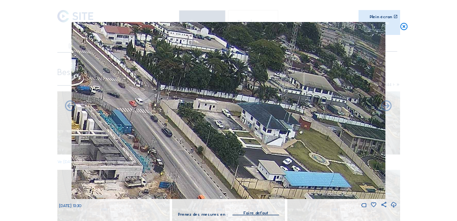
click at [392, 107] on icon at bounding box center [386, 105] width 13 height 13
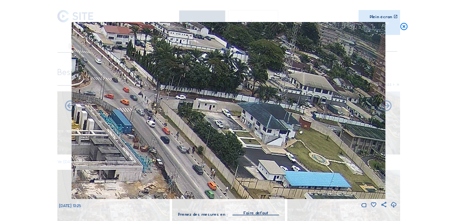
click at [392, 107] on icon at bounding box center [386, 105] width 13 height 13
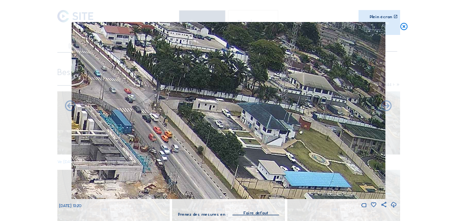
click at [392, 107] on icon at bounding box center [386, 105] width 13 height 13
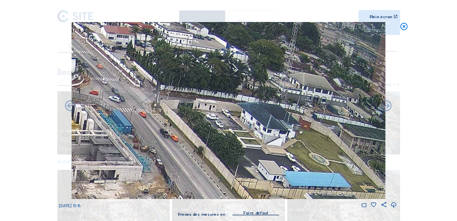
click at [392, 107] on icon at bounding box center [386, 105] width 13 height 13
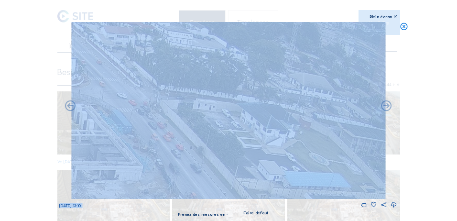
click at [392, 107] on icon at bounding box center [386, 105] width 13 height 13
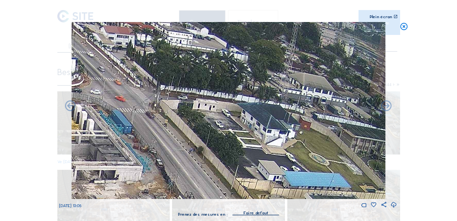
click at [392, 107] on icon at bounding box center [386, 105] width 13 height 13
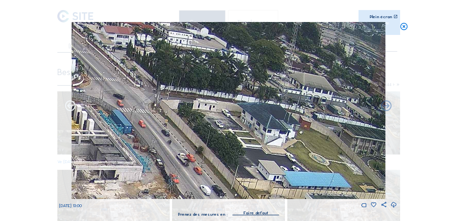
click at [69, 108] on icon at bounding box center [70, 105] width 13 height 13
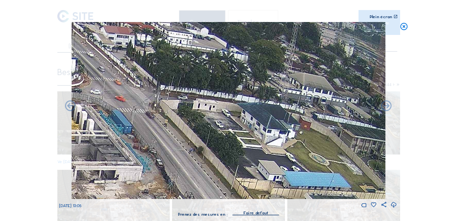
click at [69, 108] on icon at bounding box center [70, 105] width 13 height 13
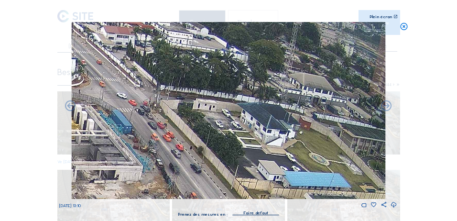
click at [69, 108] on icon at bounding box center [70, 105] width 13 height 13
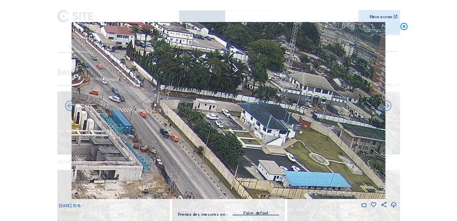
click at [69, 108] on icon at bounding box center [70, 105] width 13 height 13
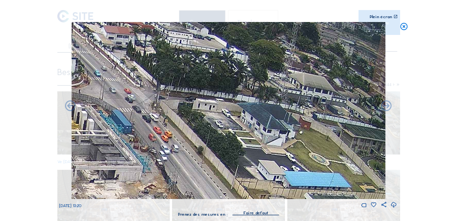
click at [69, 108] on icon at bounding box center [70, 105] width 13 height 13
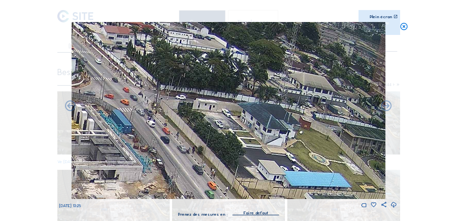
click at [69, 108] on icon at bounding box center [70, 105] width 13 height 13
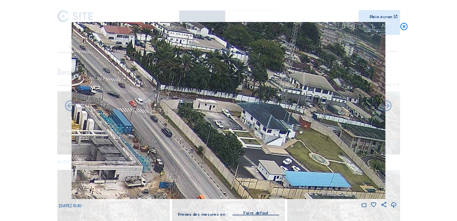
click at [69, 108] on icon at bounding box center [70, 105] width 13 height 13
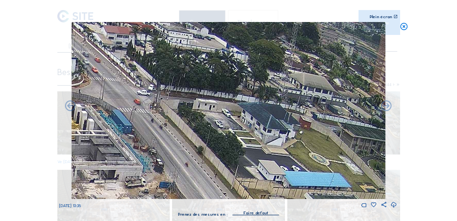
click at [69, 108] on icon at bounding box center [70, 105] width 13 height 13
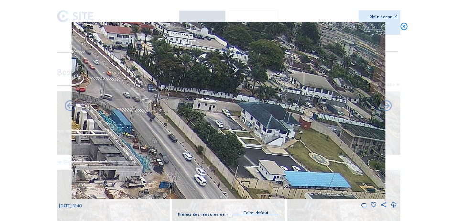
click at [69, 108] on icon at bounding box center [70, 105] width 13 height 13
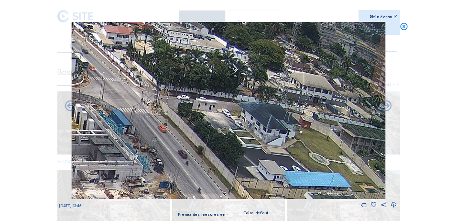
click at [69, 108] on icon at bounding box center [70, 105] width 13 height 13
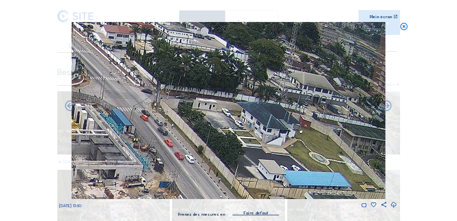
drag, startPoint x: 104, startPoint y: 211, endPoint x: 102, endPoint y: 224, distance: 12.5
